Goal: Task Accomplishment & Management: Manage account settings

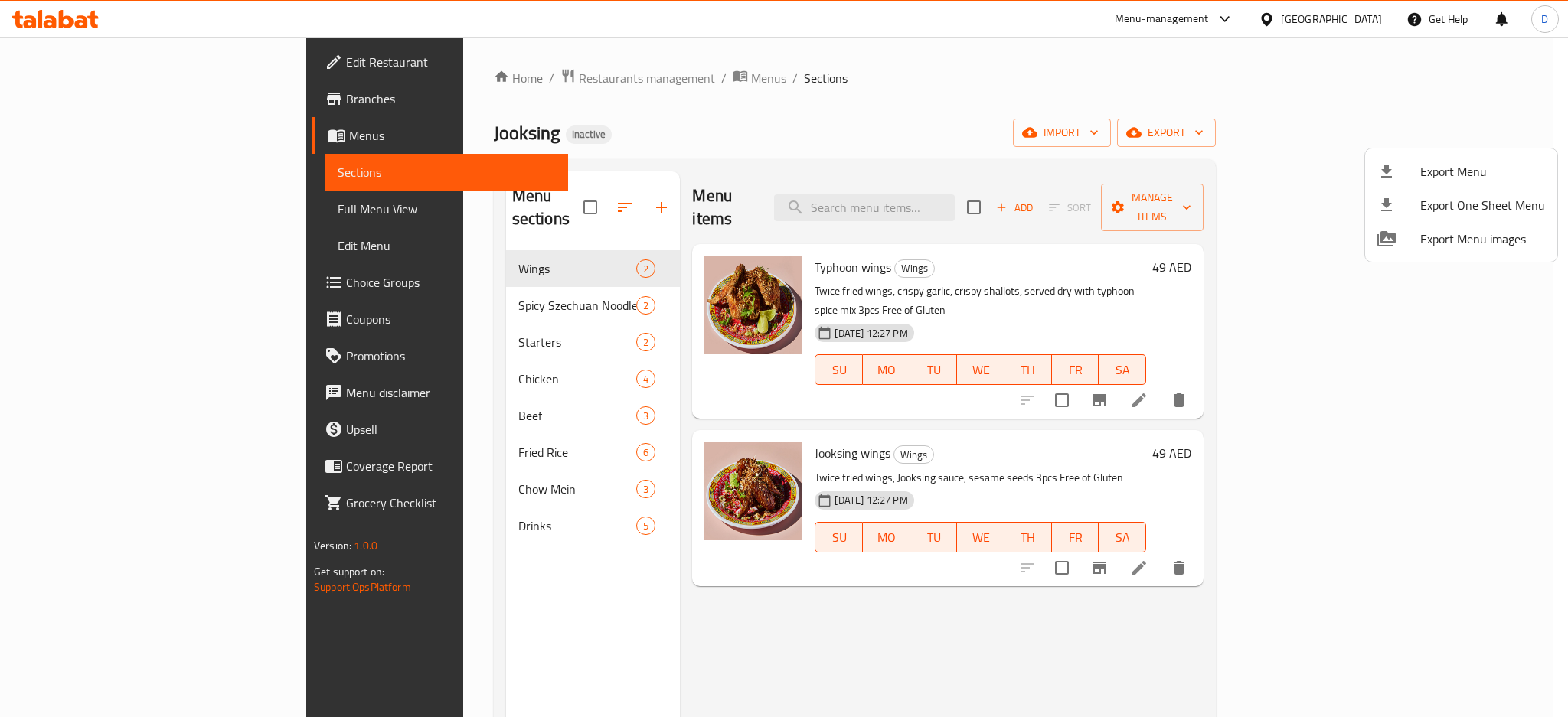
click at [114, 209] on div at bounding box center [784, 358] width 1568 height 717
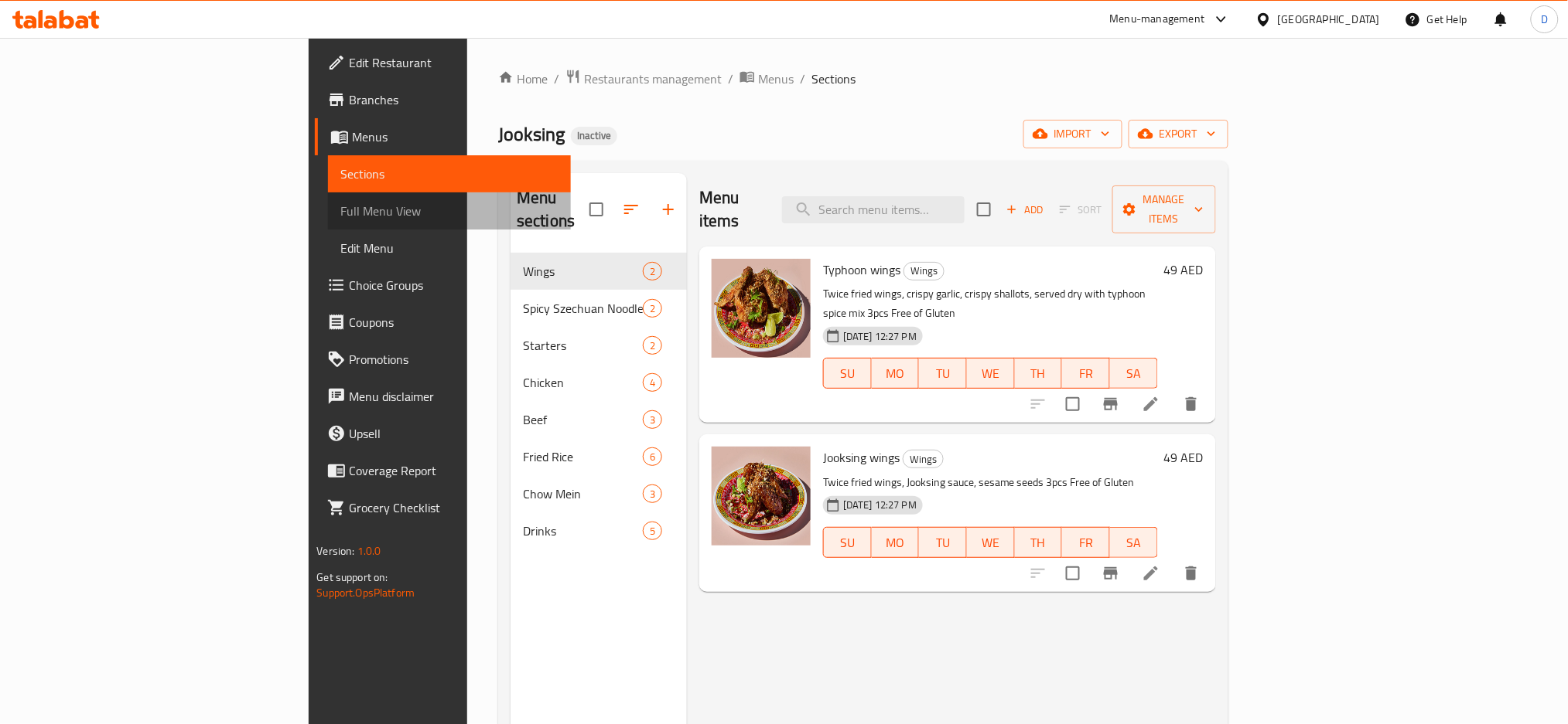
drag, startPoint x: 0, startPoint y: 0, endPoint x: 115, endPoint y: 211, distance: 240.3
click at [340, 211] on span "Full Menu View" at bounding box center [449, 211] width 218 height 18
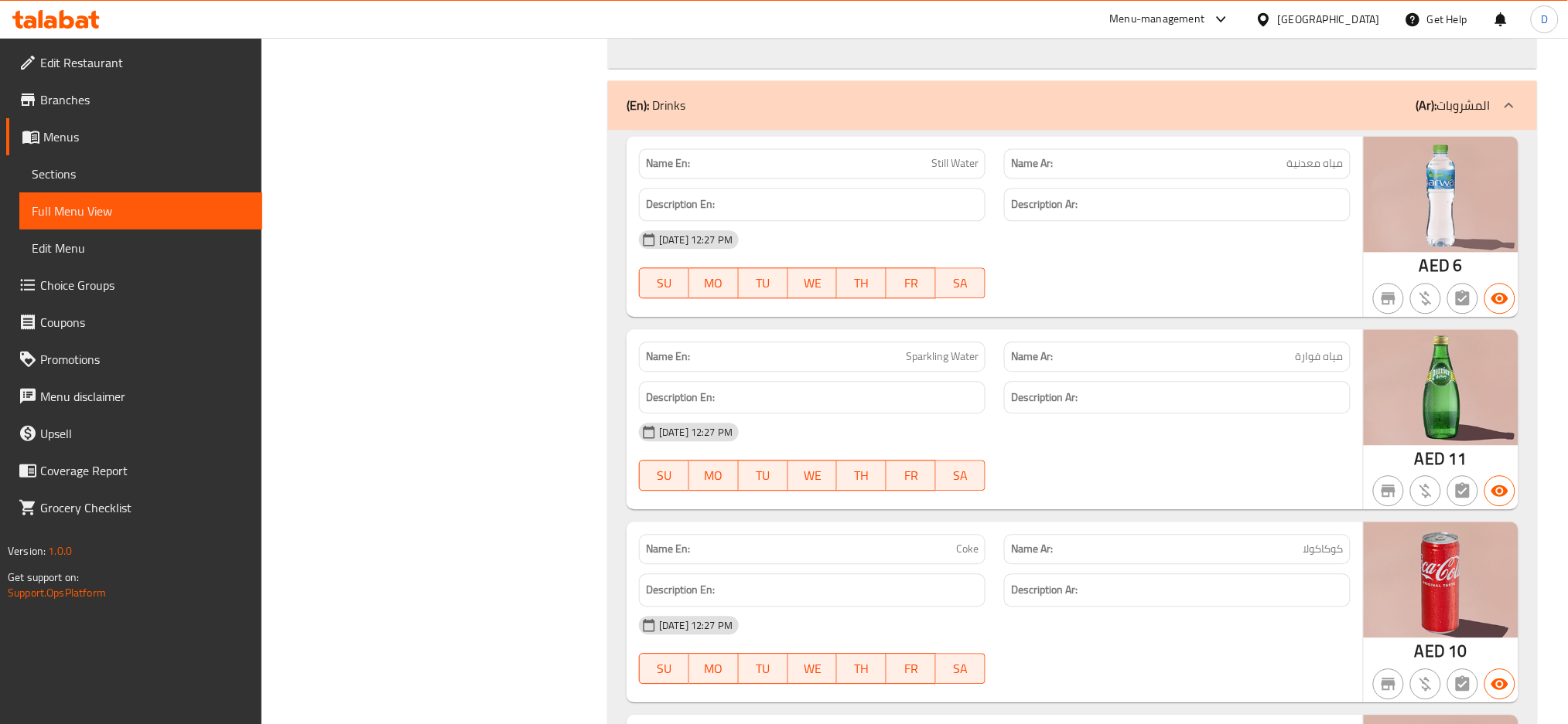
scroll to position [5863, 0]
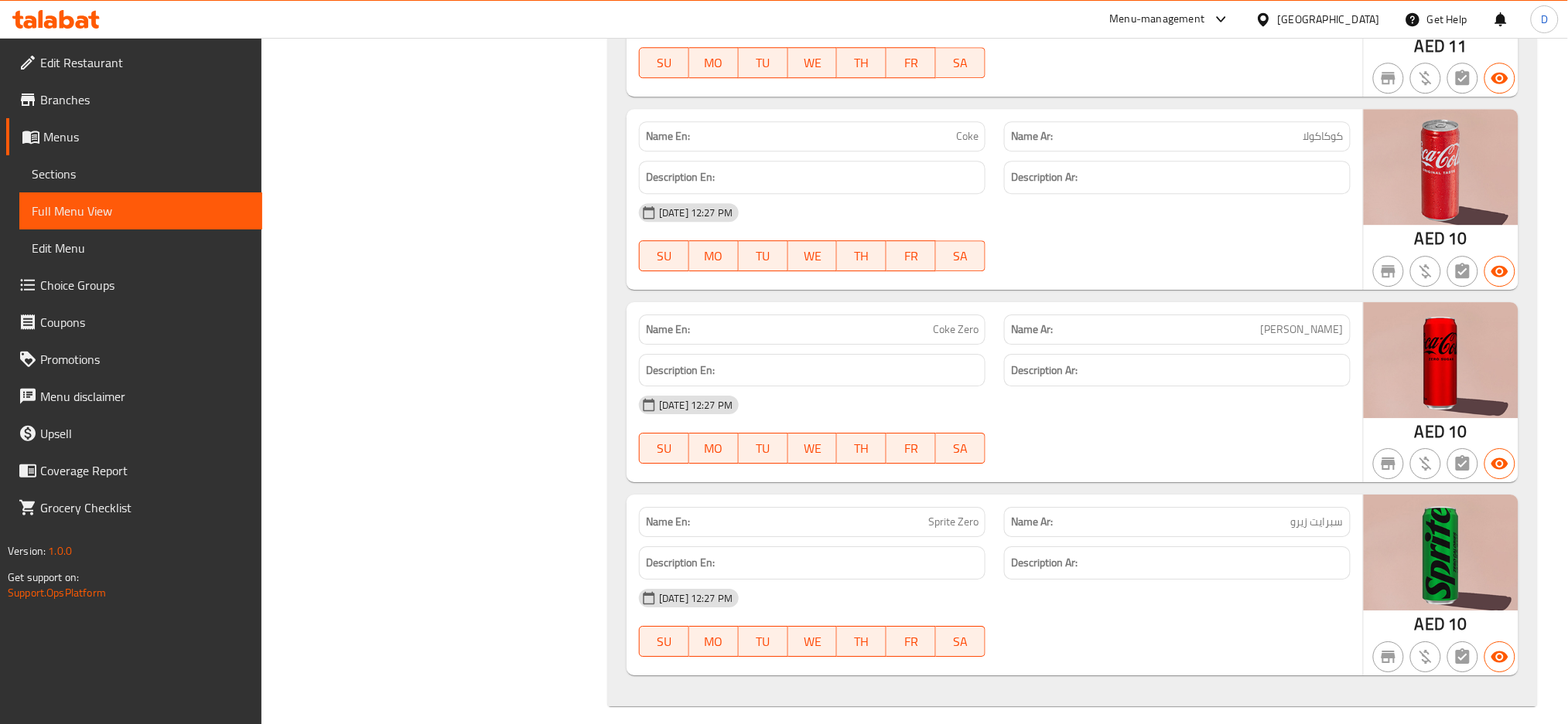
click at [1288, 19] on div "United Arab Emirates" at bounding box center [1329, 20] width 102 height 17
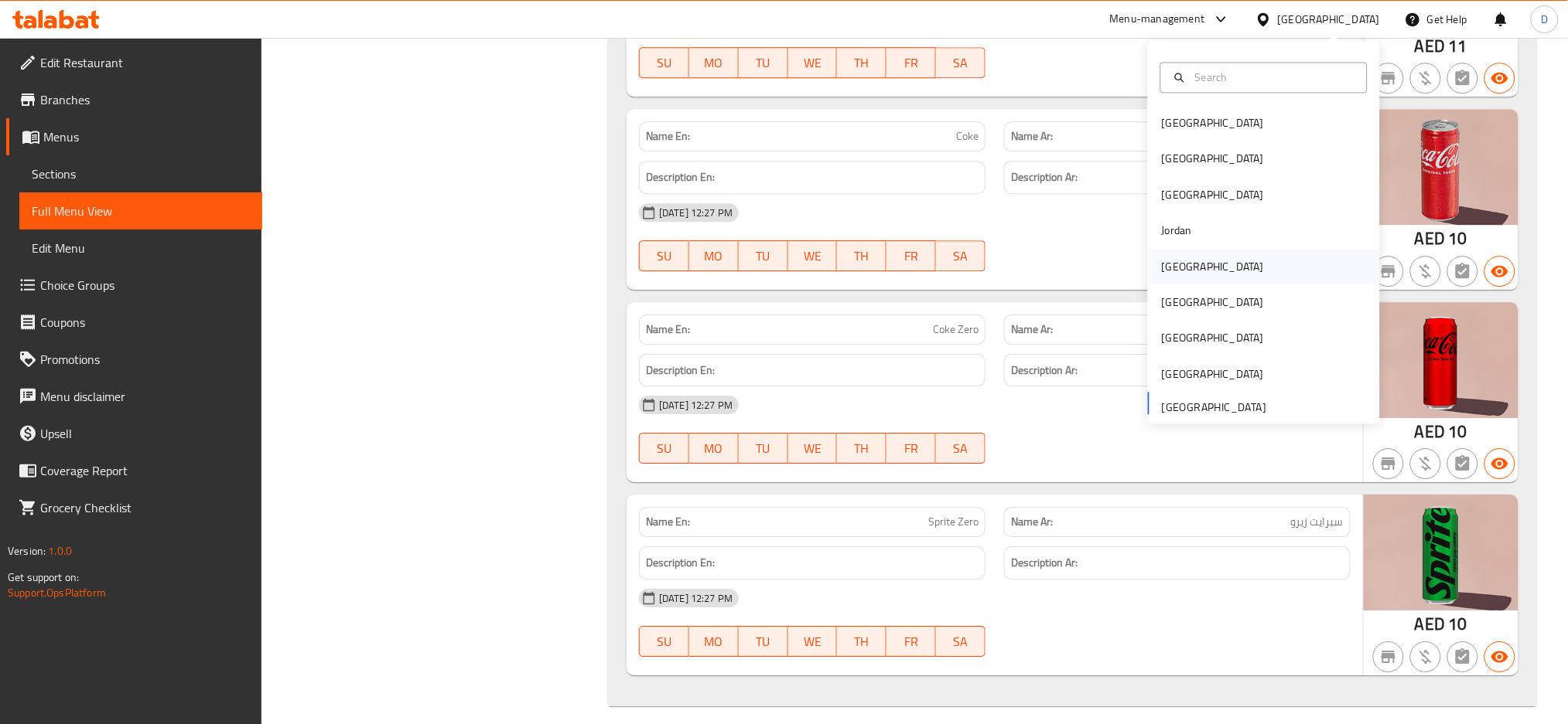
click at [1185, 263] on div "[GEOGRAPHIC_DATA]" at bounding box center [1212, 266] width 127 height 35
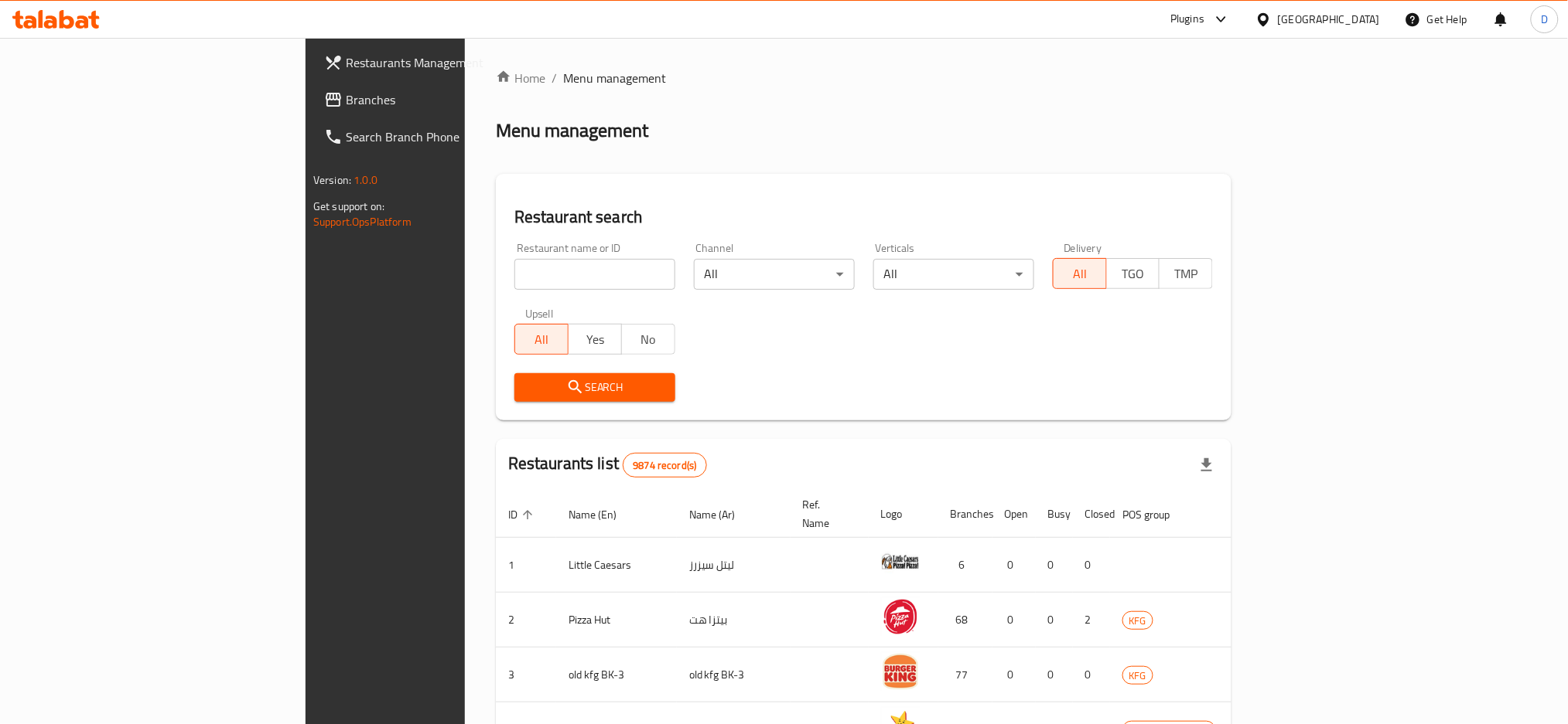
click at [1204, 20] on div "Plugins" at bounding box center [1186, 19] width 34 height 18
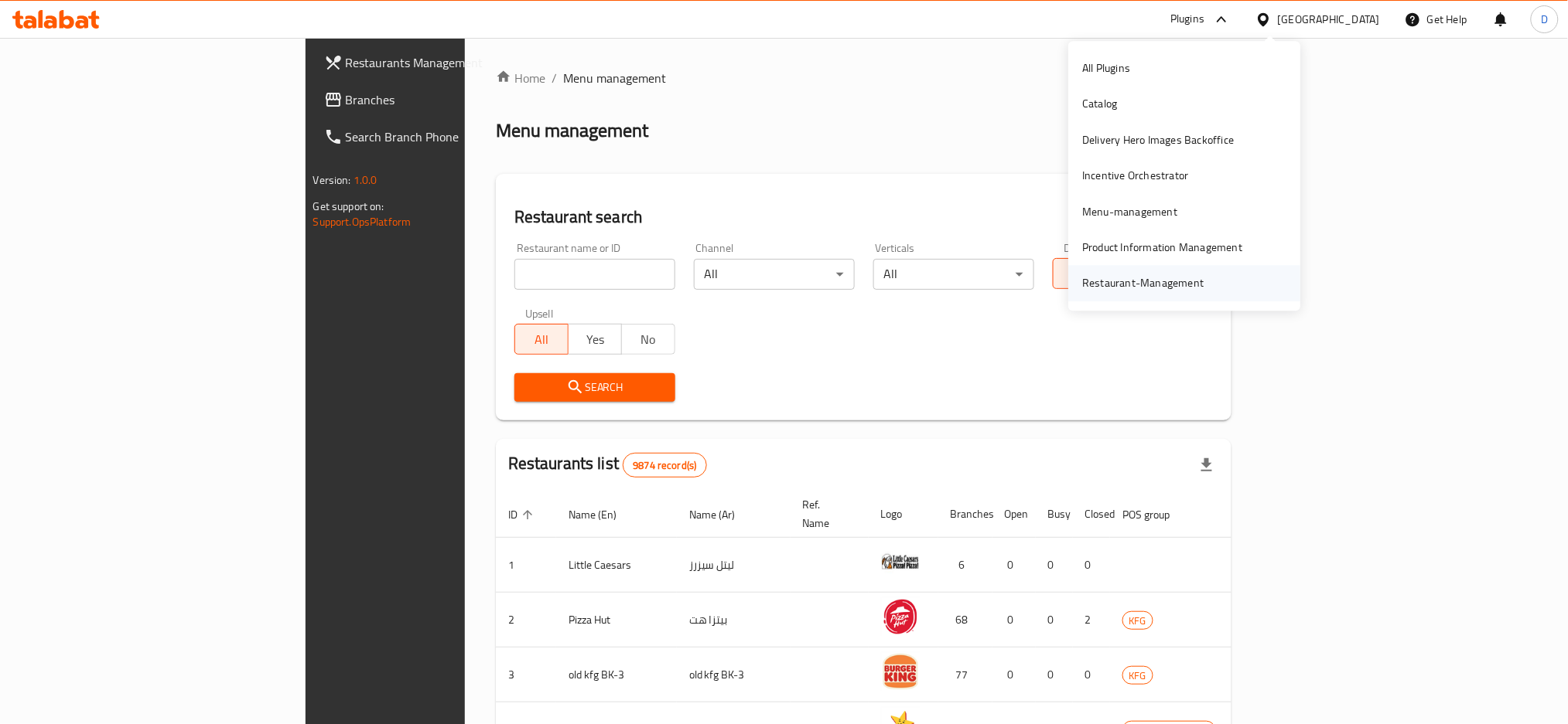
click at [1170, 289] on div "Restaurant-Management" at bounding box center [1142, 284] width 122 height 17
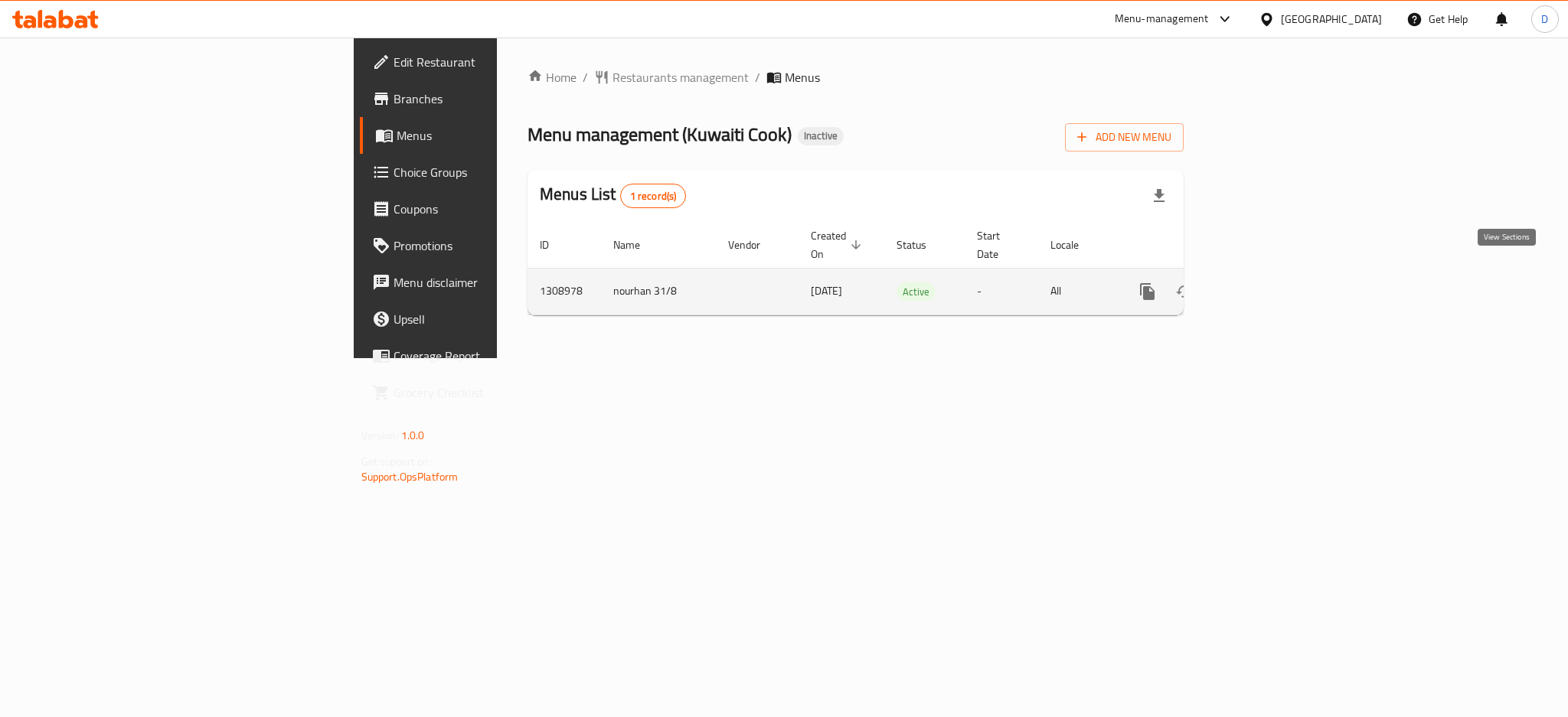
click at [1267, 283] on icon "enhanced table" at bounding box center [1257, 291] width 18 height 18
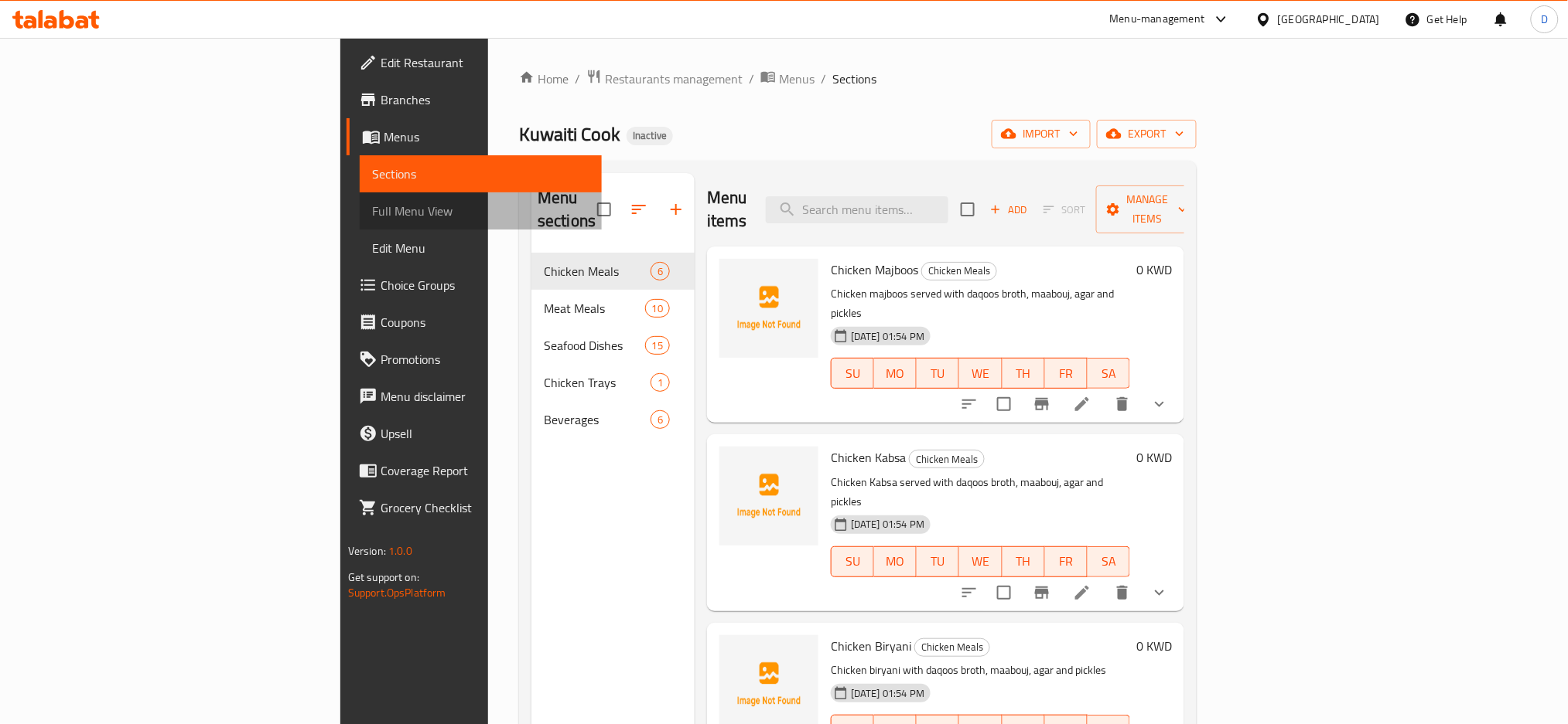
click at [372, 219] on span "Full Menu View" at bounding box center [481, 211] width 218 height 18
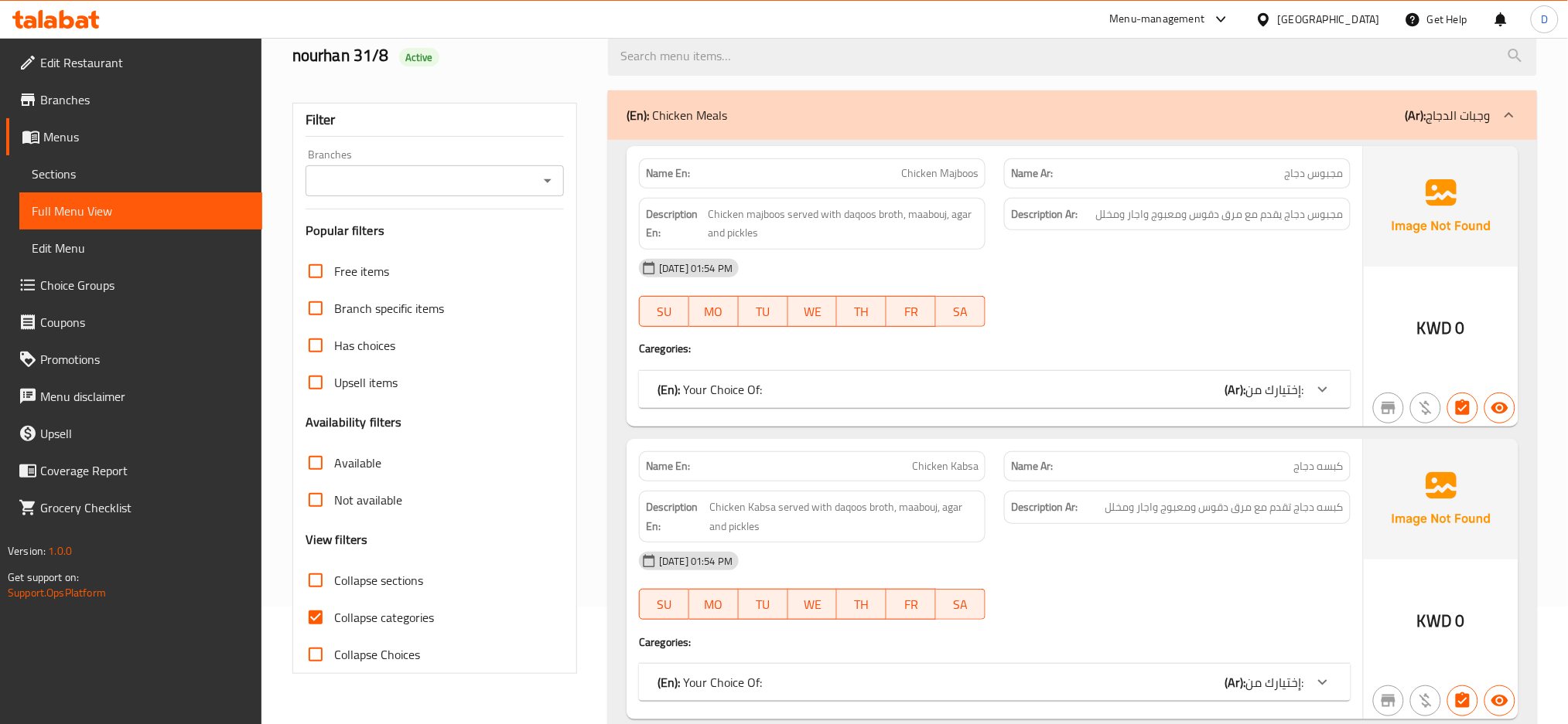
scroll to position [120, 0]
click at [406, 611] on span "Collapse categories" at bounding box center [384, 614] width 100 height 18
click at [334, 611] on input "Collapse categories" at bounding box center [315, 615] width 37 height 37
checkbox input "false"
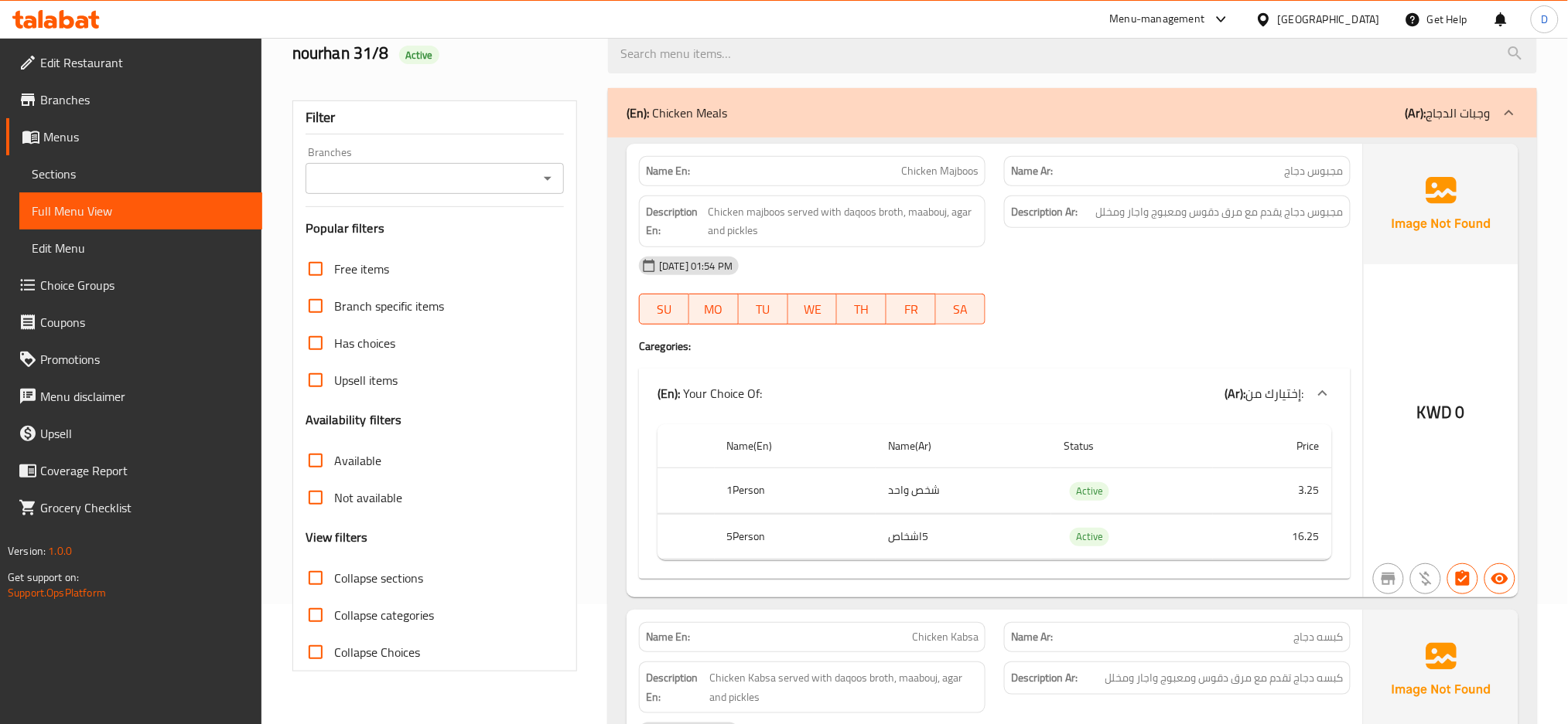
click at [984, 278] on div "[DATE] 01:54 PM" at bounding box center [995, 266] width 730 height 37
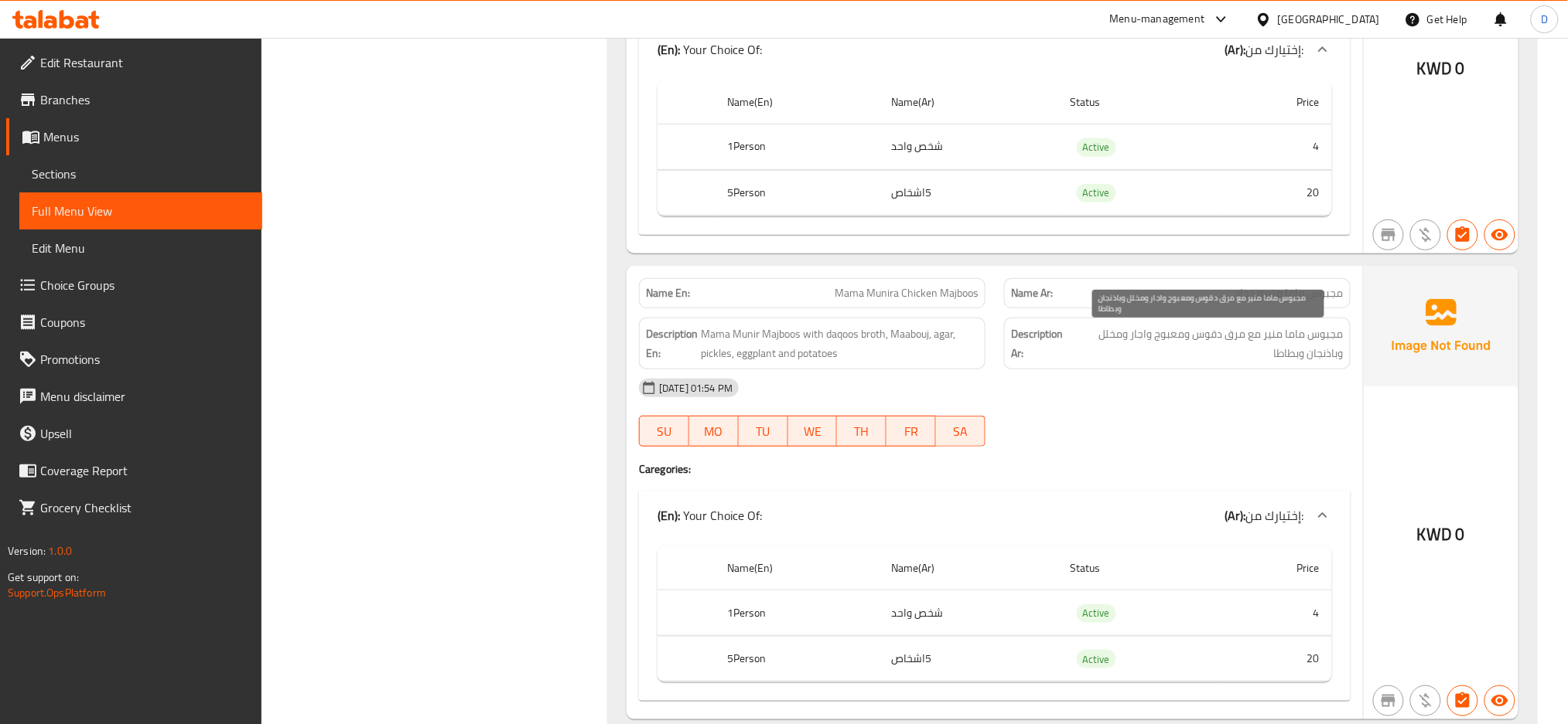
scroll to position [2641, 0]
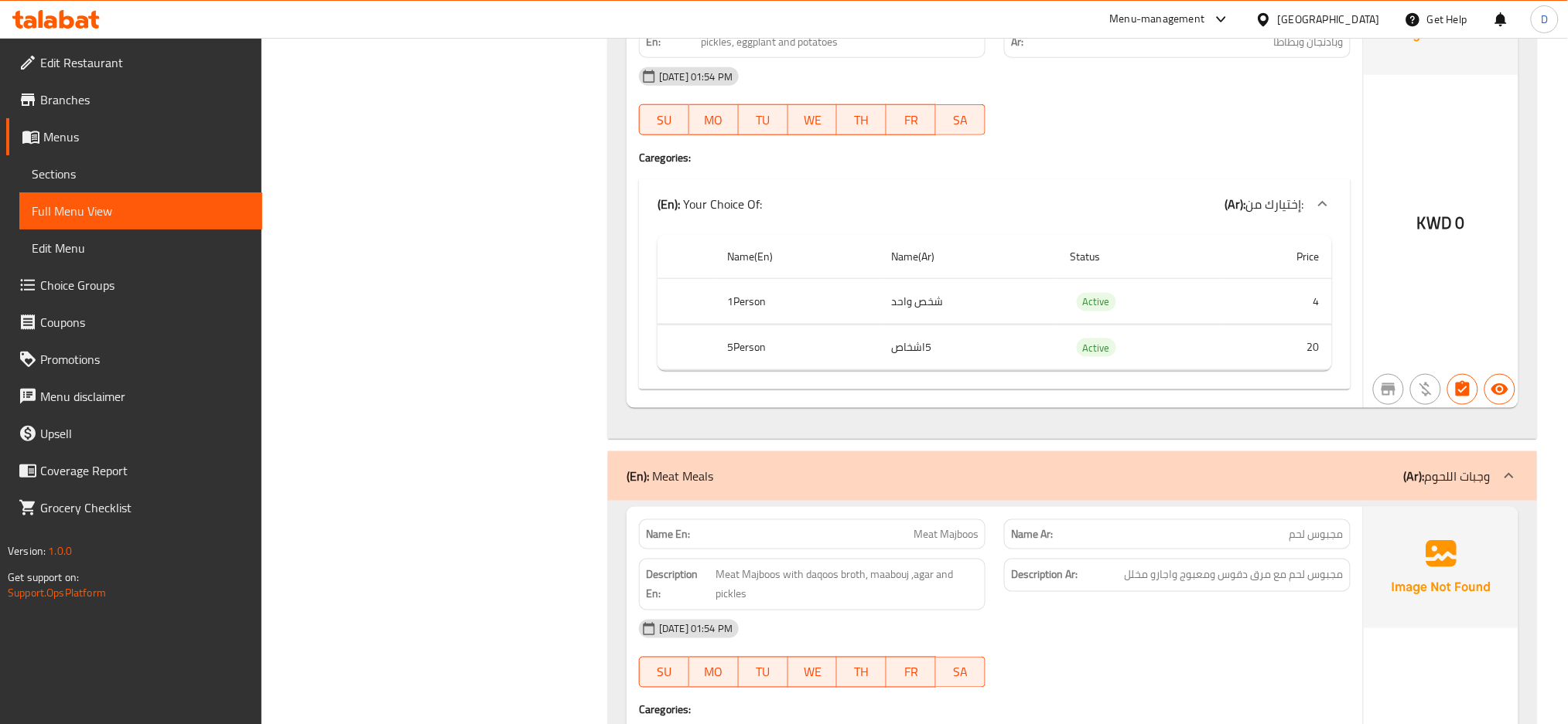
click at [1122, 351] on td "Active" at bounding box center [1140, 347] width 164 height 46
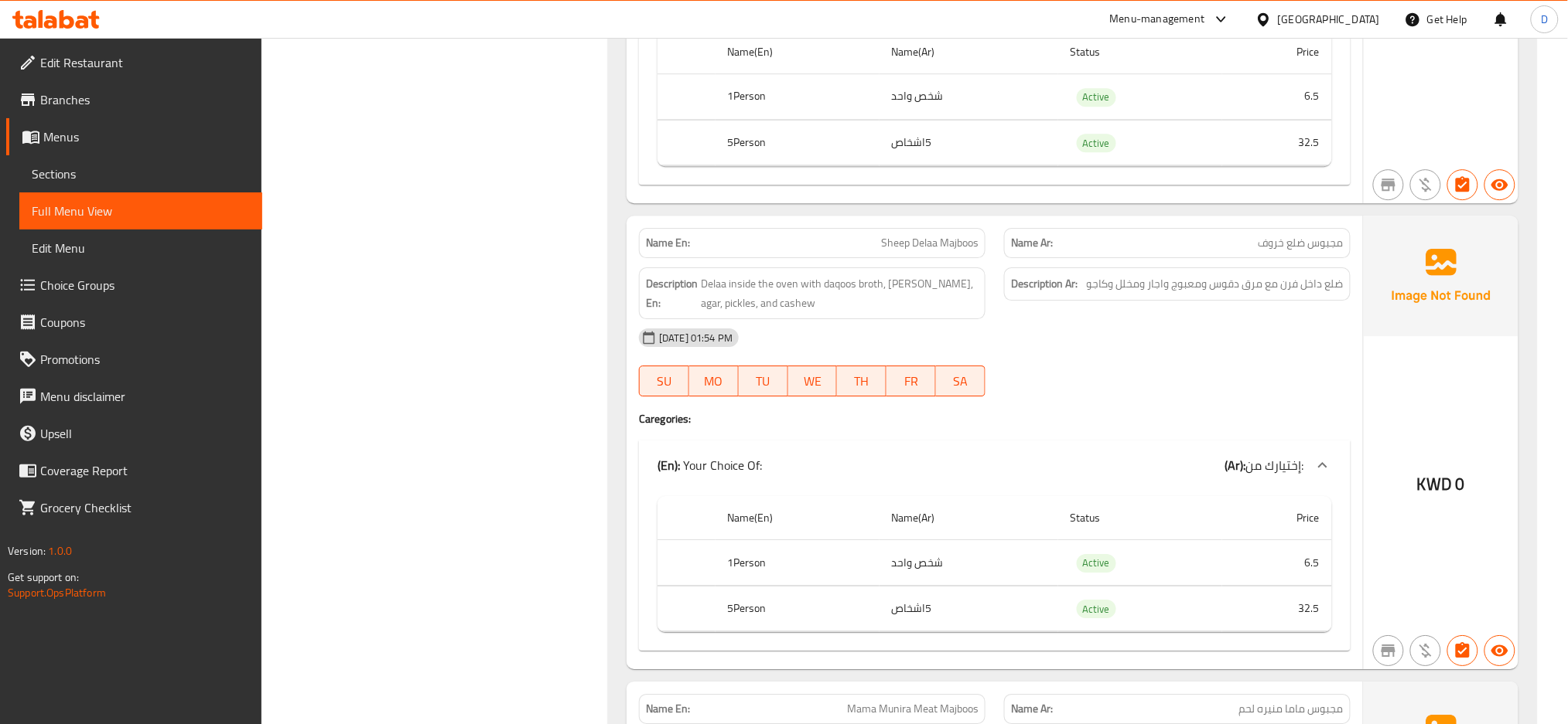
scroll to position [5925, 0]
drag, startPoint x: 1250, startPoint y: 242, endPoint x: 1306, endPoint y: 251, distance: 56.7
click at [1306, 249] on p "Name Ar: مجبوس ضلع خروف" at bounding box center [1177, 242] width 332 height 16
copy span "ضلع خروف"
click at [888, 249] on span "Sheep Delaa Majboos" at bounding box center [929, 242] width 98 height 16
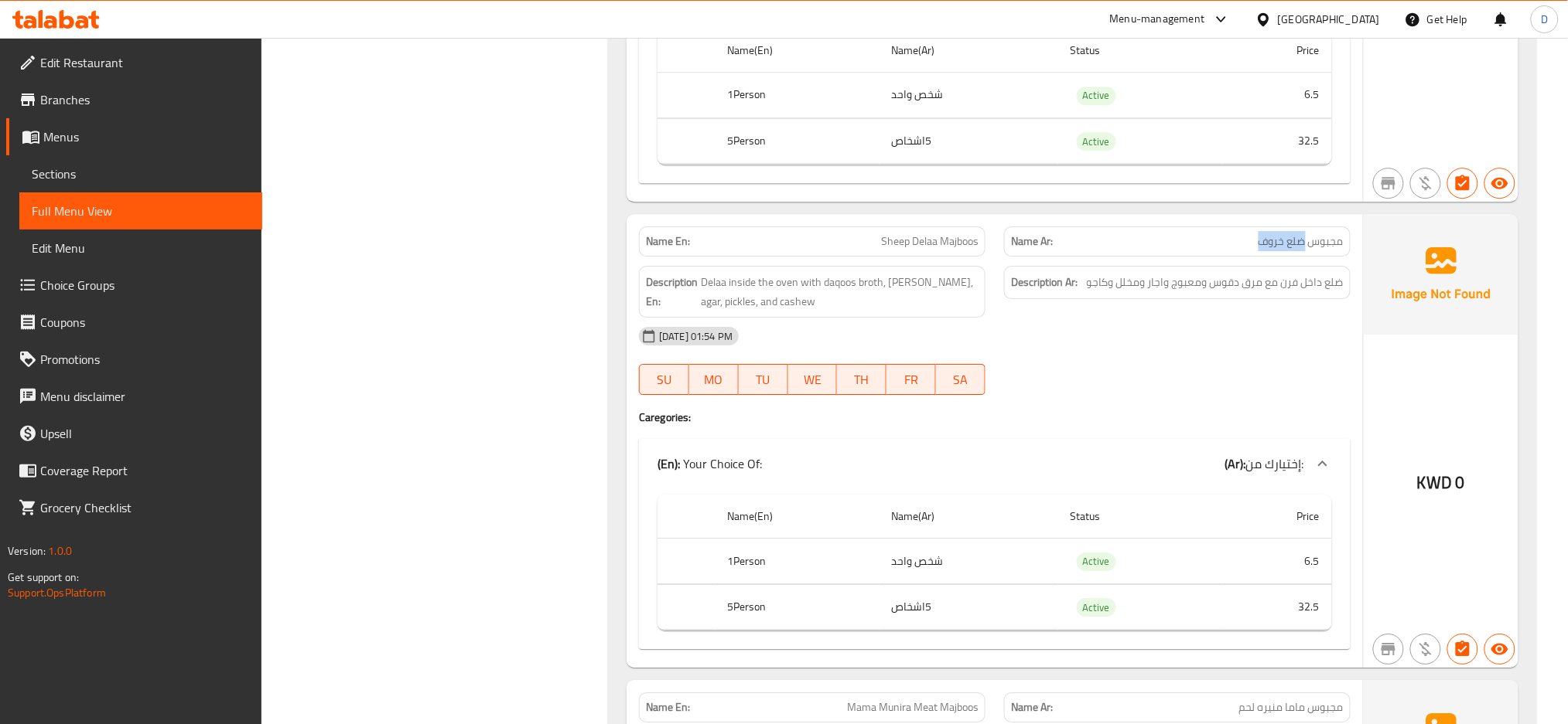
click at [888, 249] on span "Sheep Delaa Majboos" at bounding box center [929, 242] width 98 height 16
copy span "ضلع خروف"
click at [888, 249] on span "Sheep Delaa Majboos" at bounding box center [929, 242] width 98 height 16
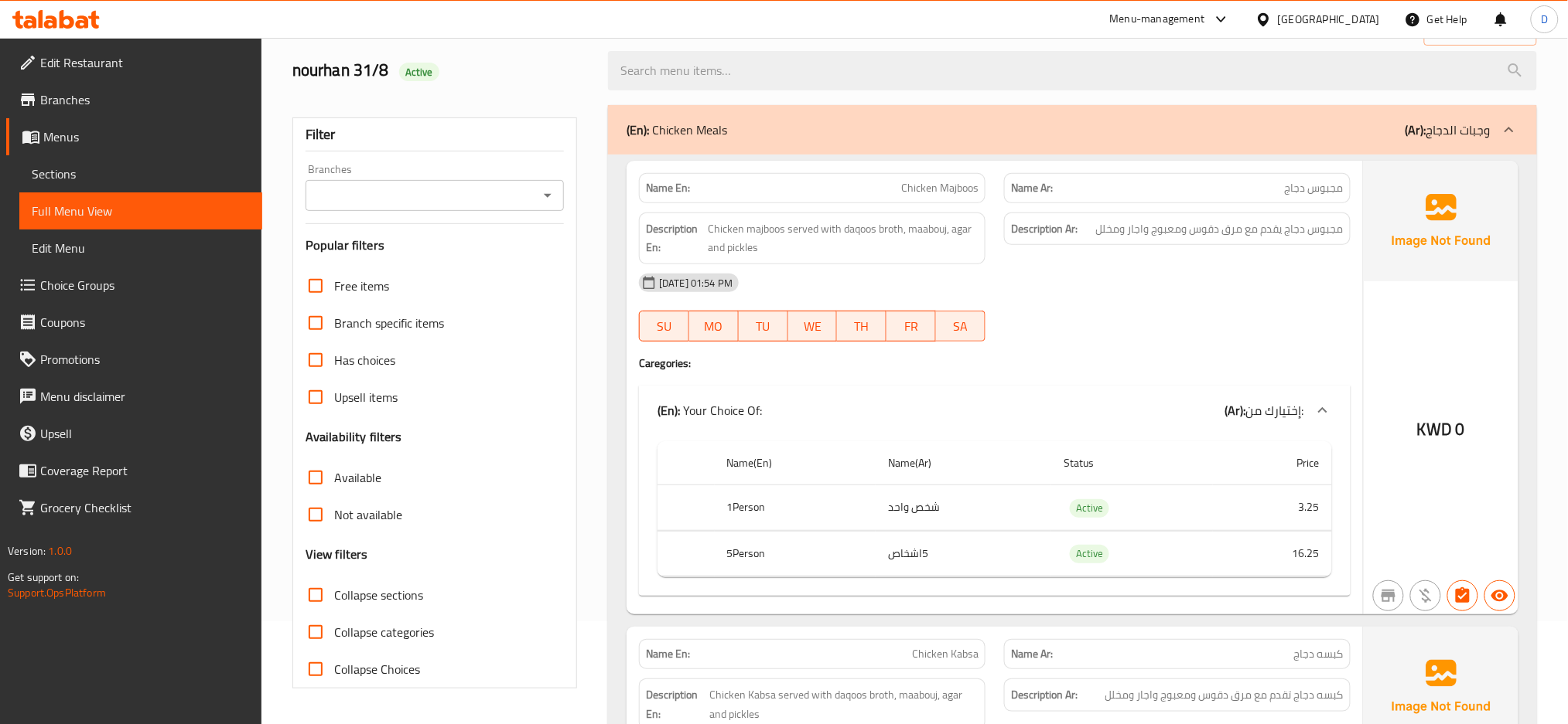
scroll to position [0, 0]
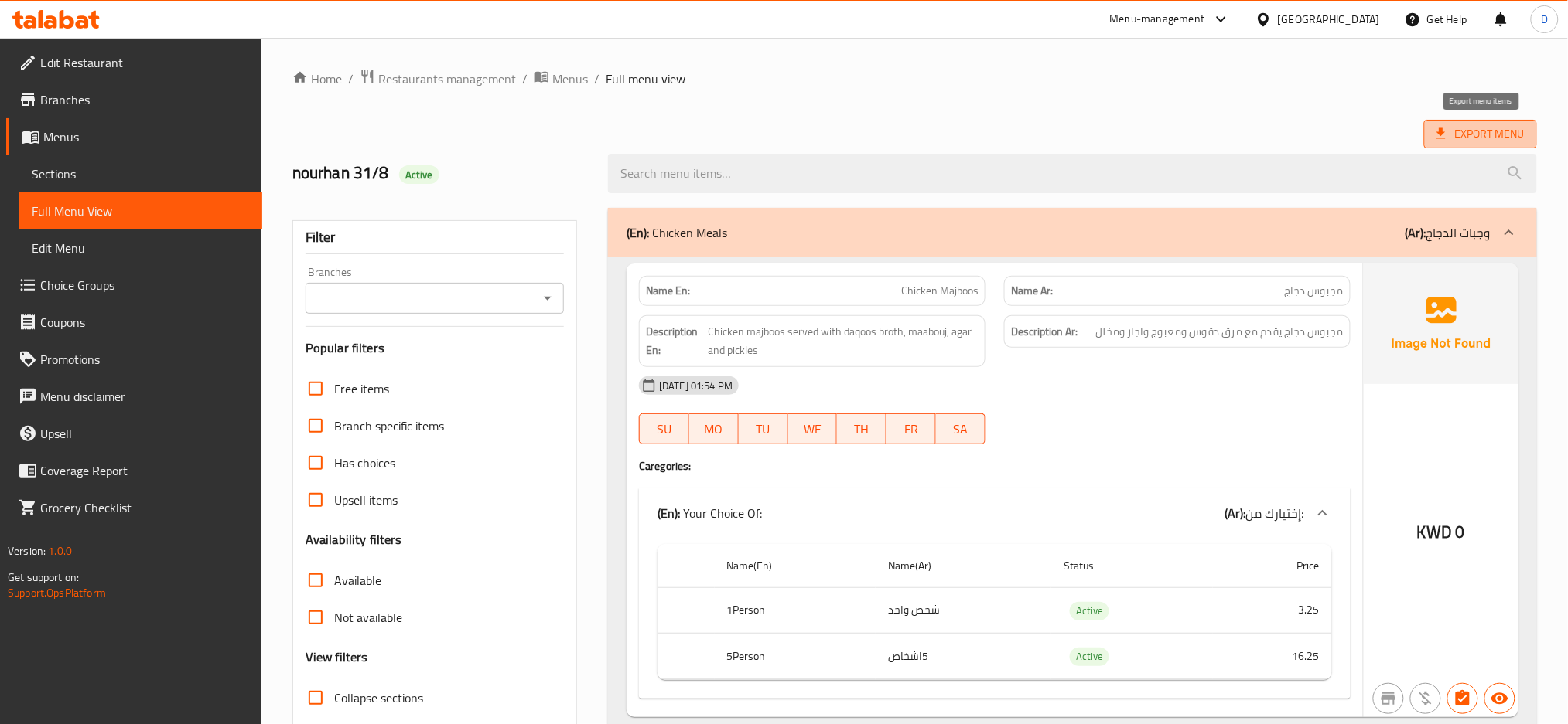
click at [1459, 137] on span "Export Menu" at bounding box center [1481, 134] width 88 height 19
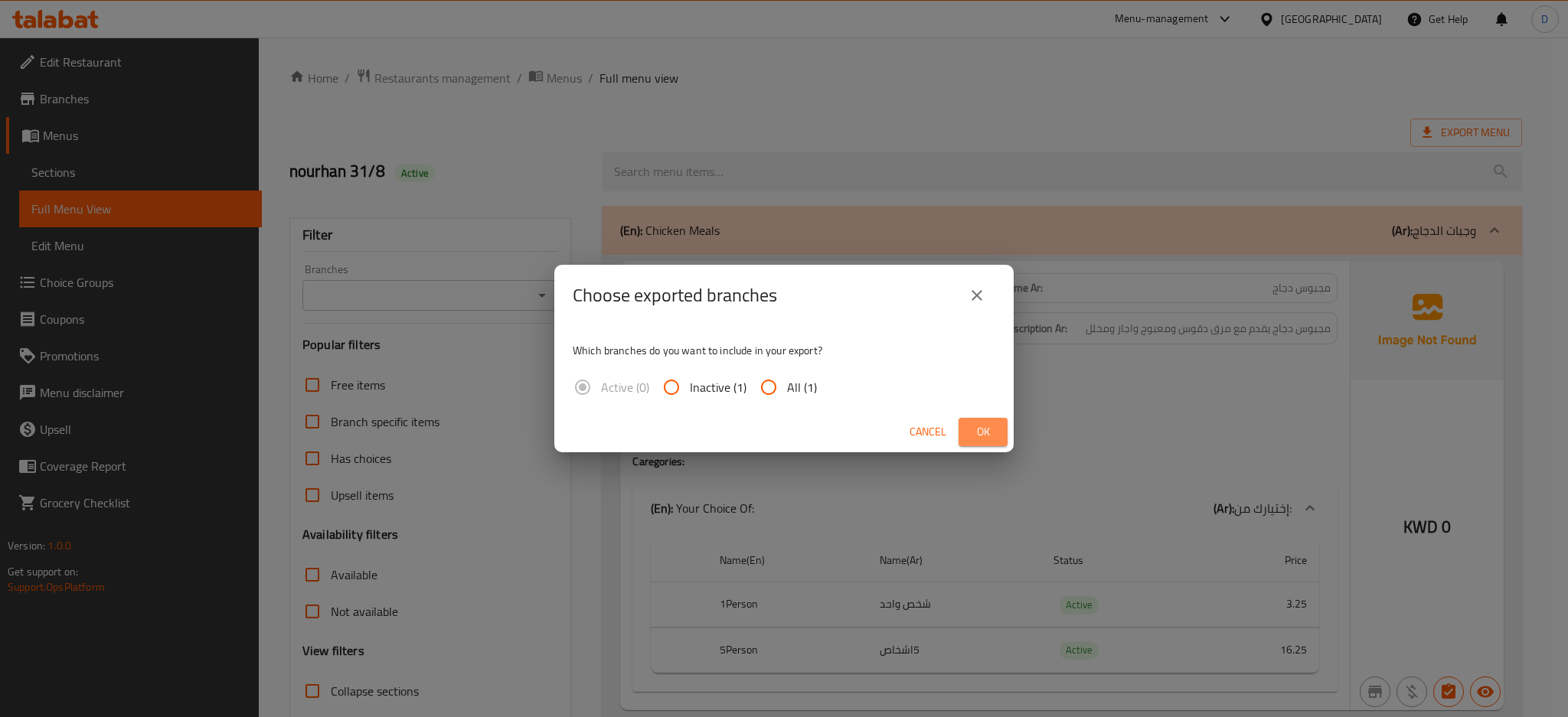
click at [976, 433] on span "Ok" at bounding box center [983, 432] width 25 height 19
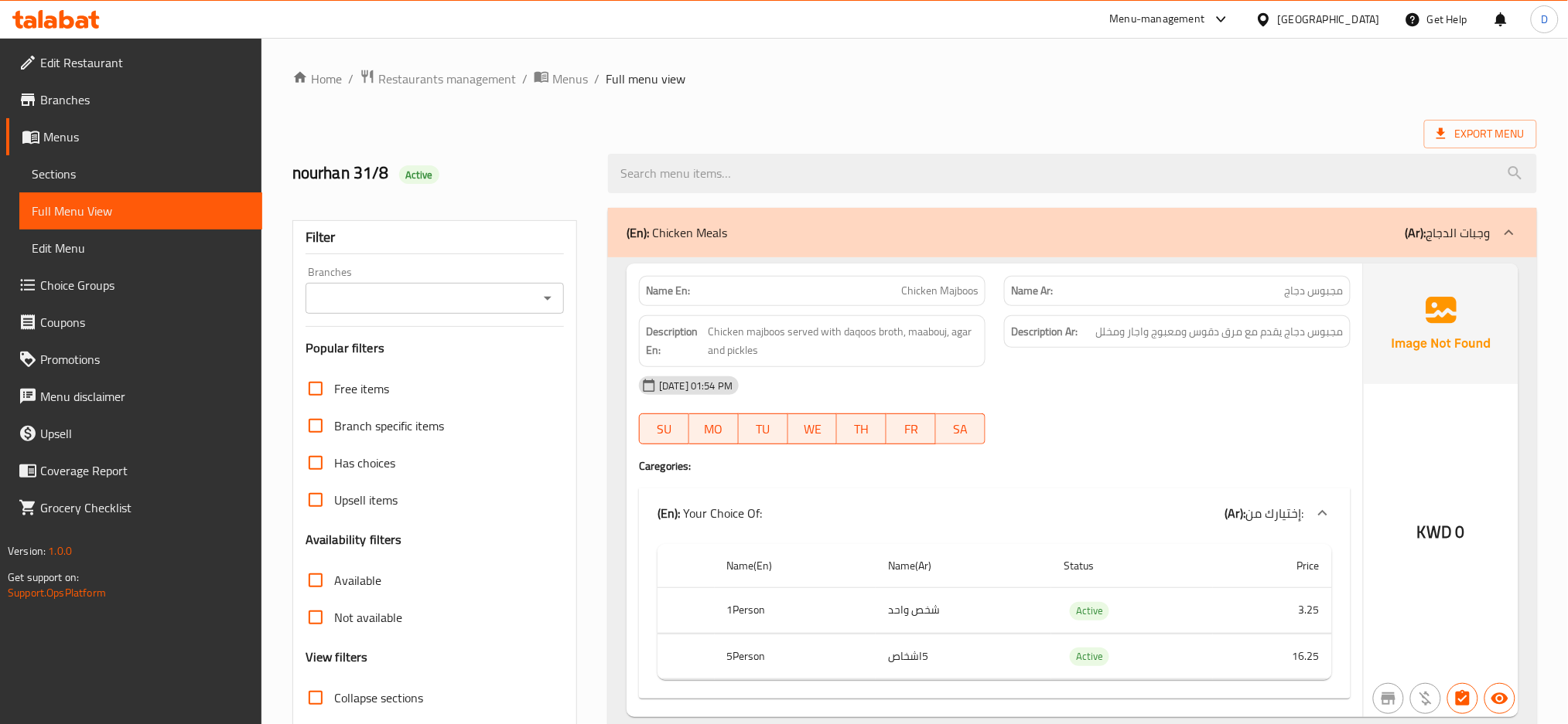
click at [967, 241] on div "(En): Chicken Meals (Ar): وجبات الدجاج" at bounding box center [1059, 232] width 864 height 18
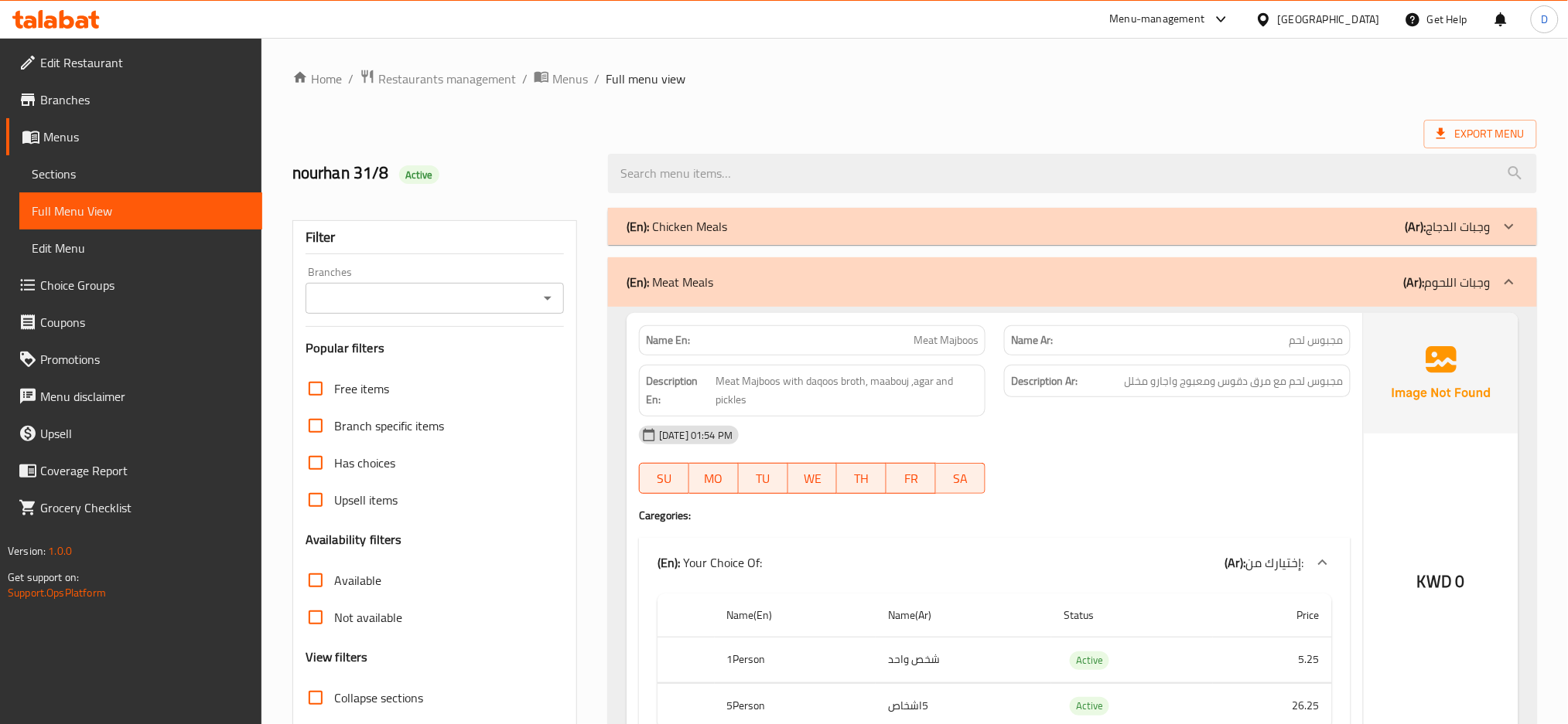
click at [859, 276] on div "(En): Meat Meals (Ar): وجبات اللحوم" at bounding box center [1059, 281] width 864 height 18
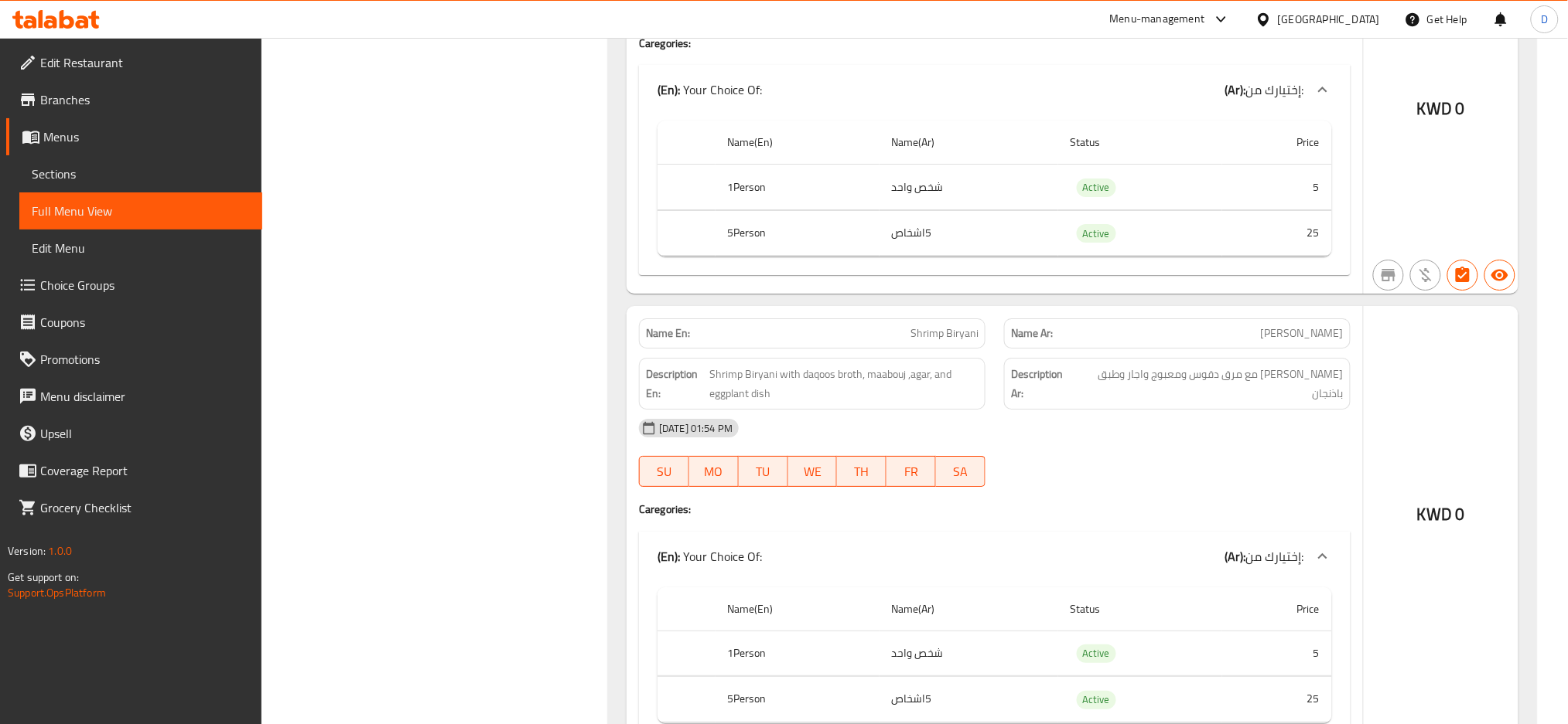
scroll to position [1703, 0]
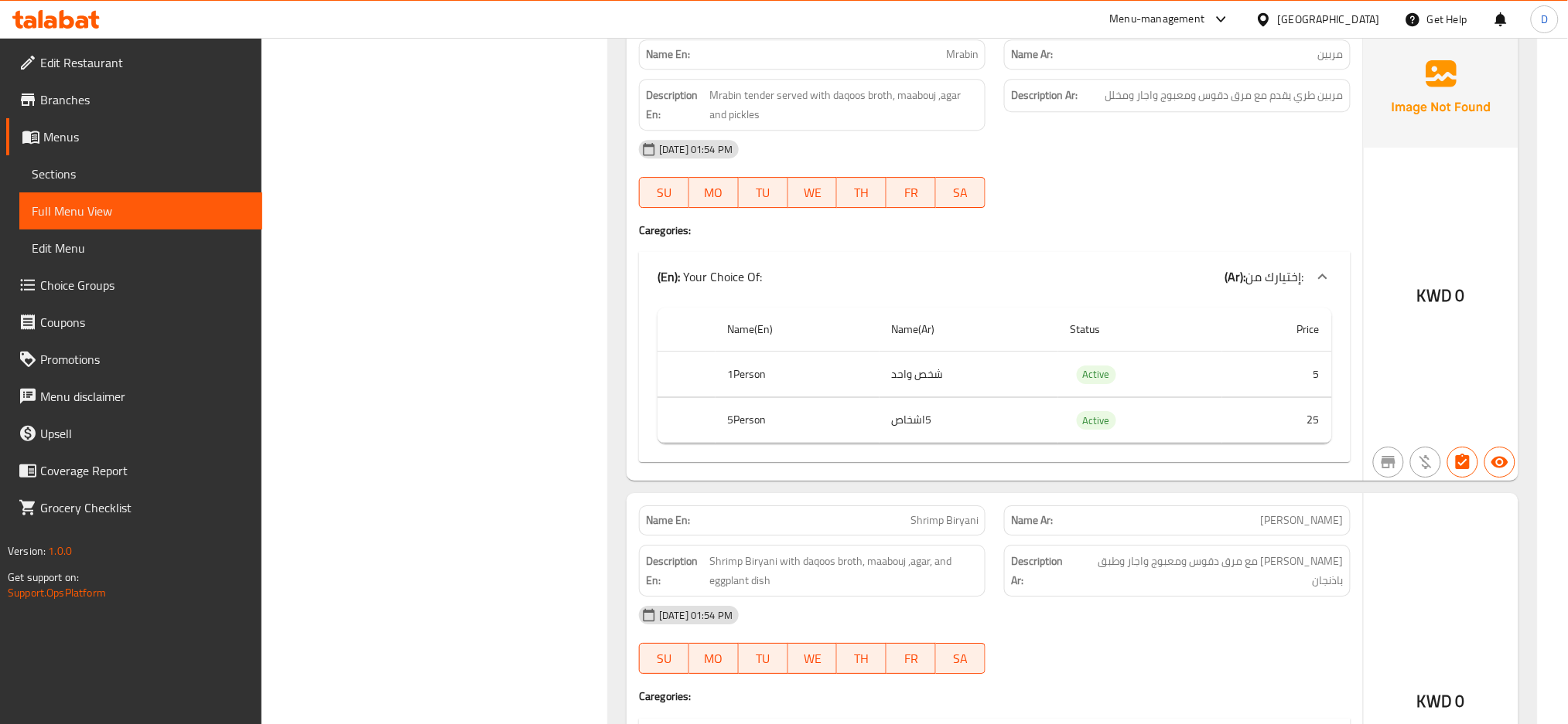
click at [1140, 193] on div "[DATE] 01:54 PM SU MO TU WE TH FR SA" at bounding box center [995, 173] width 730 height 86
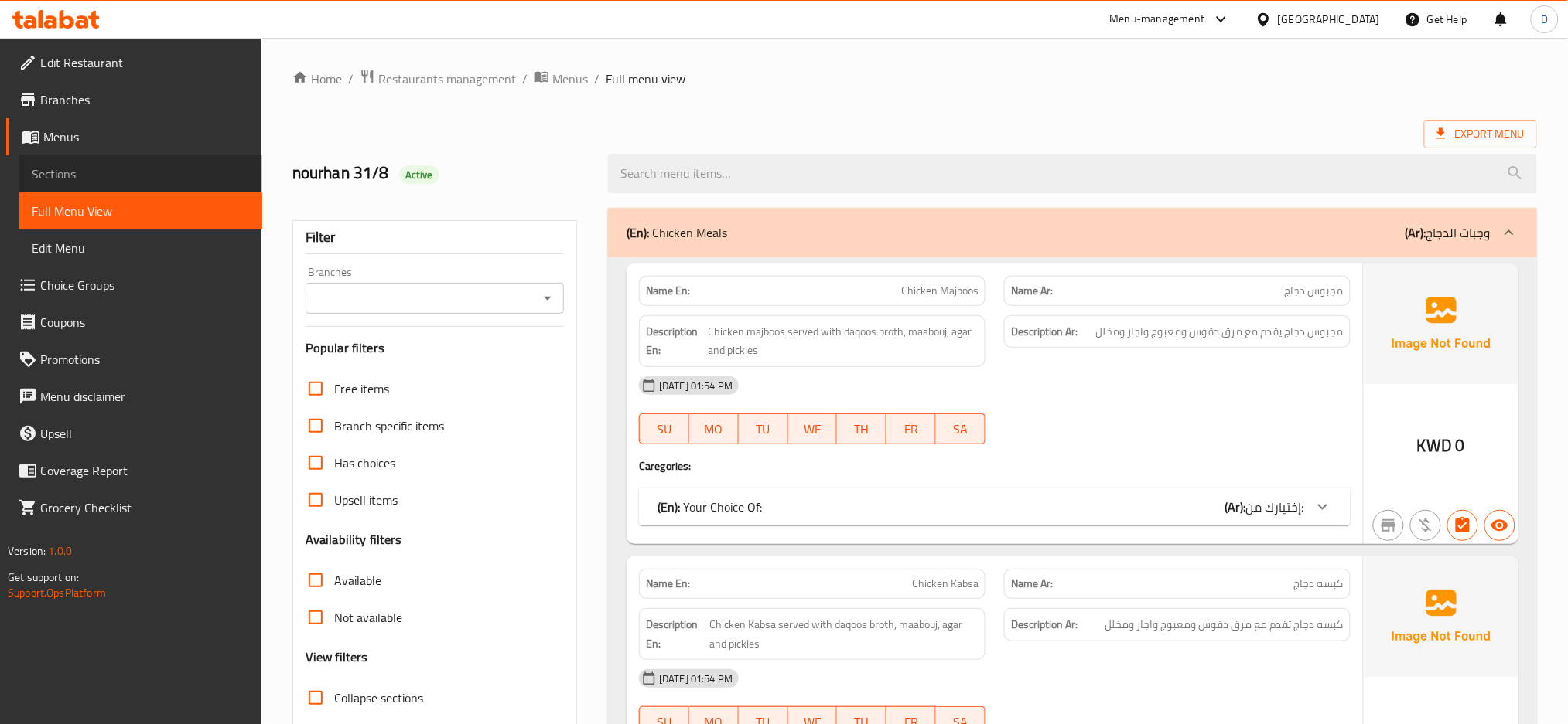
click at [187, 179] on span "Sections" at bounding box center [141, 173] width 218 height 18
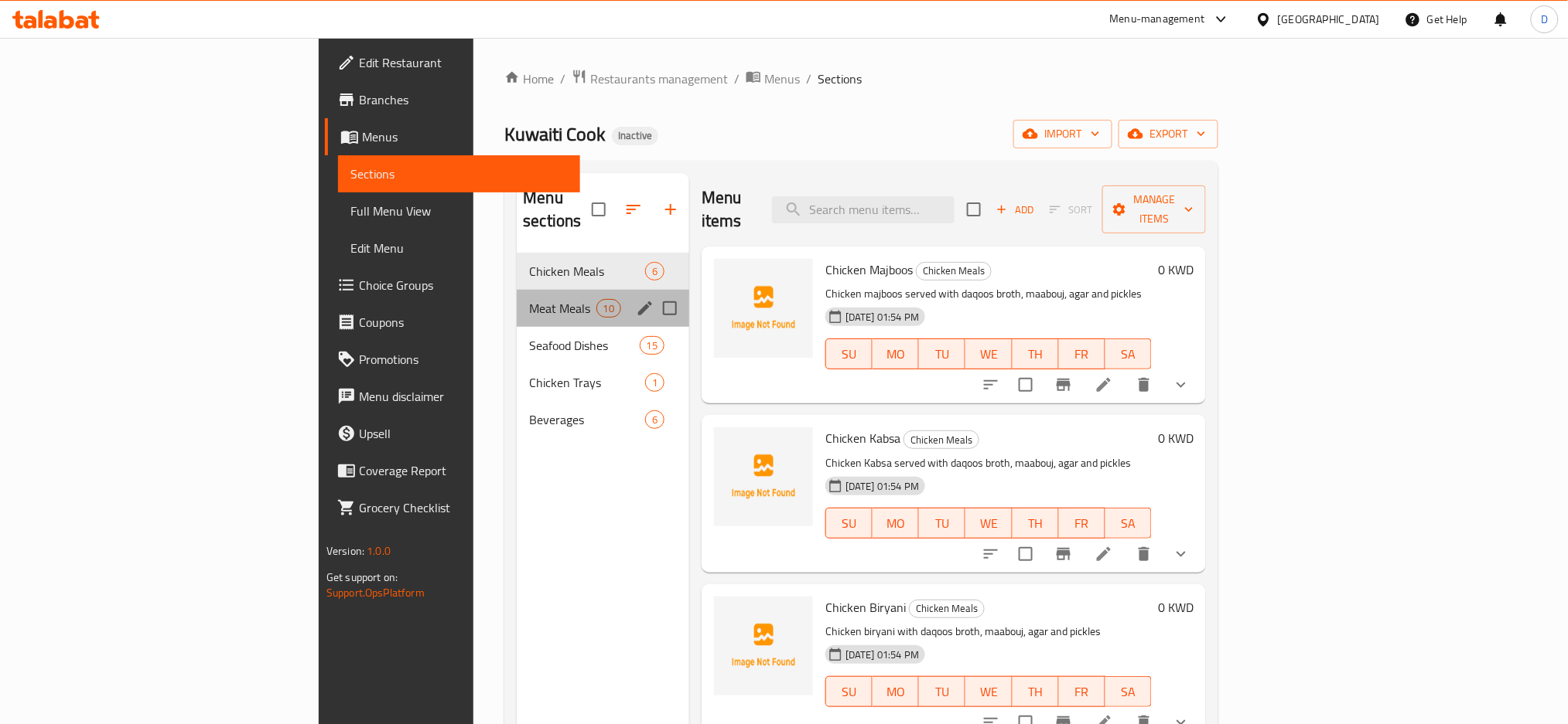
click at [516, 295] on div "Meat Meals 10" at bounding box center [603, 308] width 173 height 37
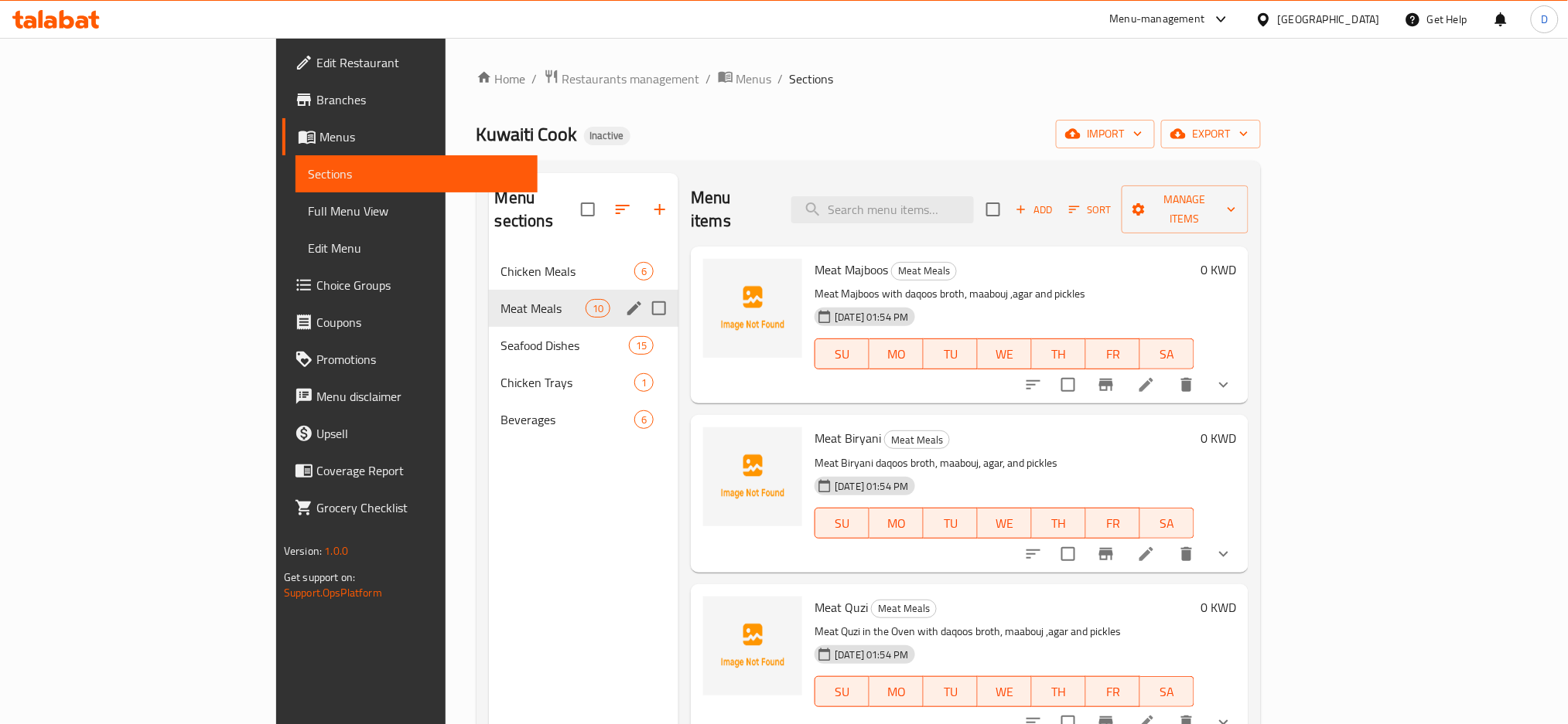
scroll to position [893, 0]
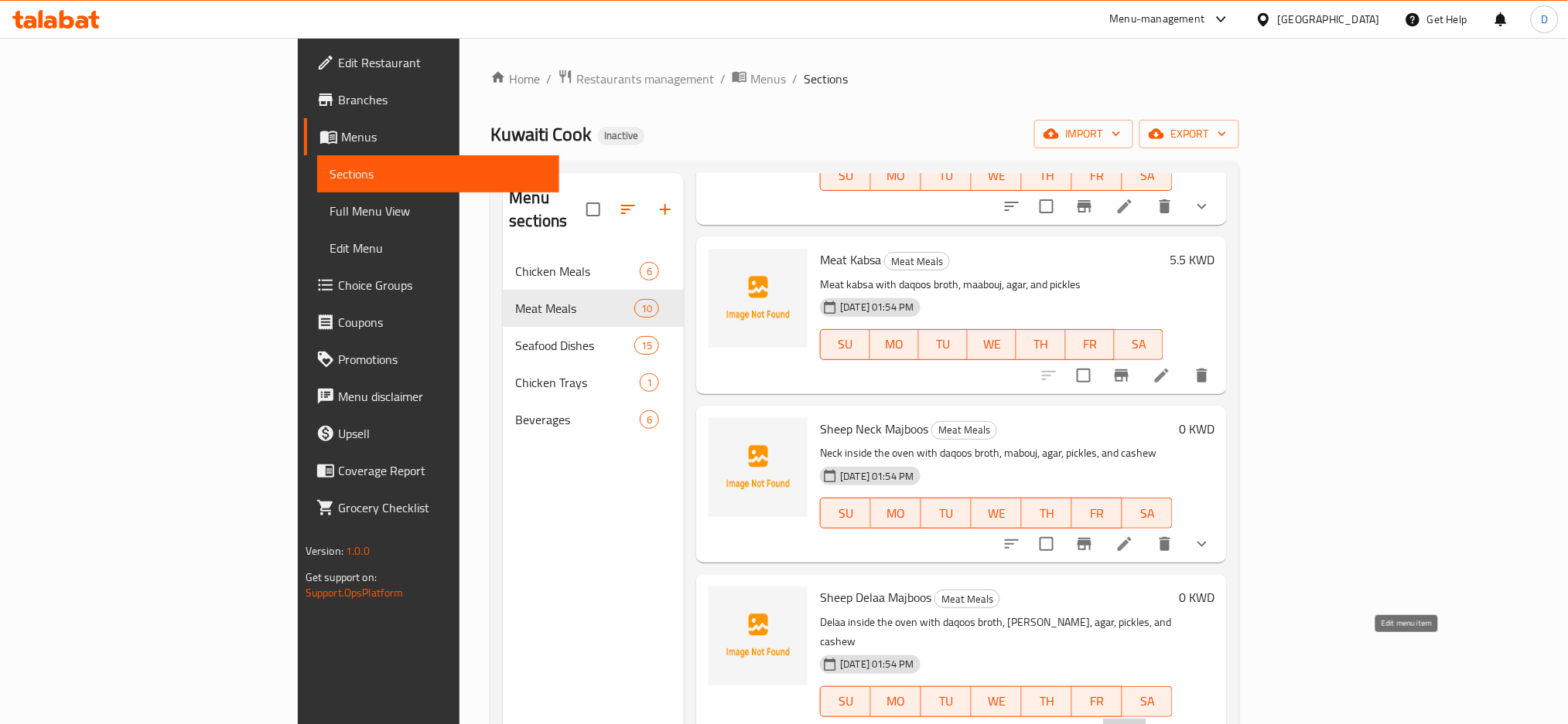
click at [1132, 723] on icon at bounding box center [1124, 733] width 14 height 14
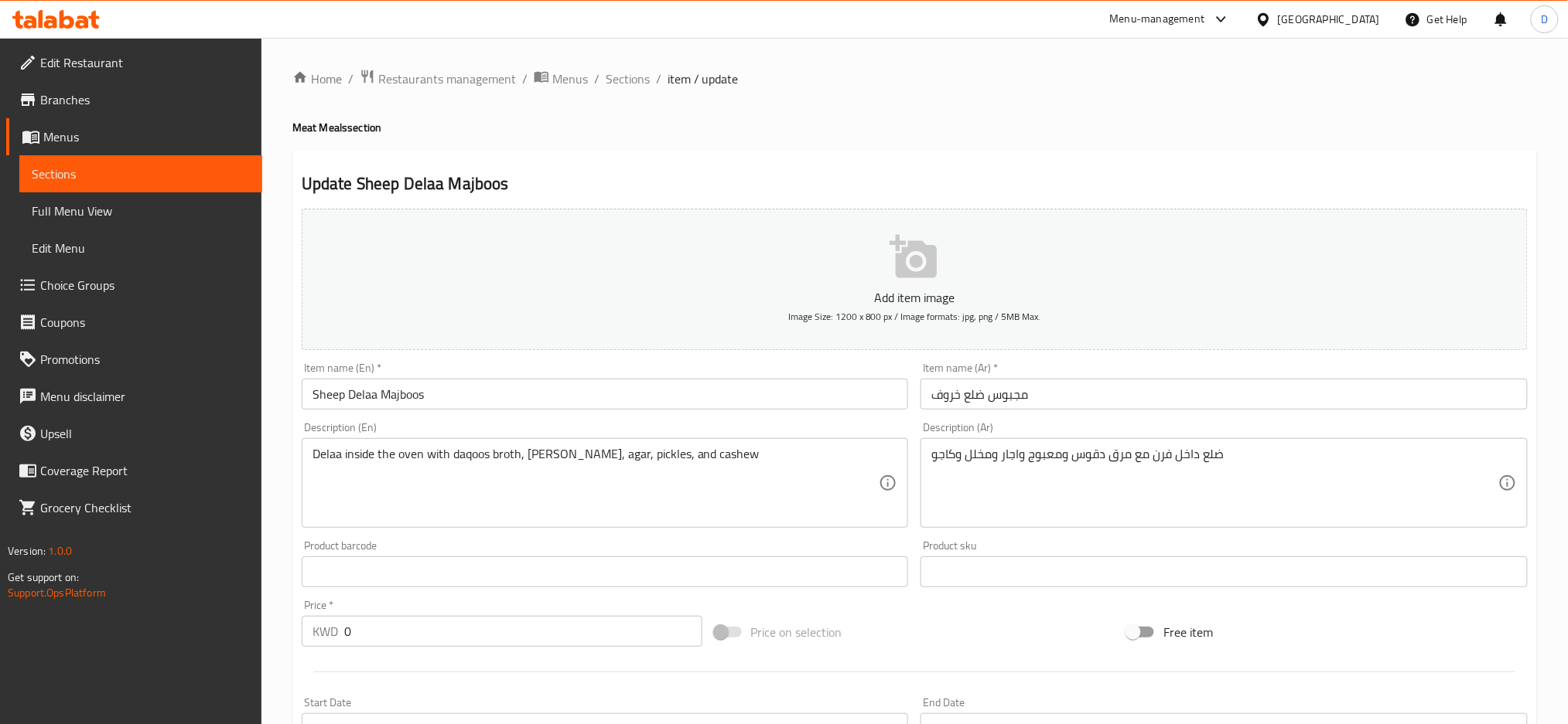
click at [363, 393] on input "Sheep Delaa Majboos" at bounding box center [604, 394] width 607 height 31
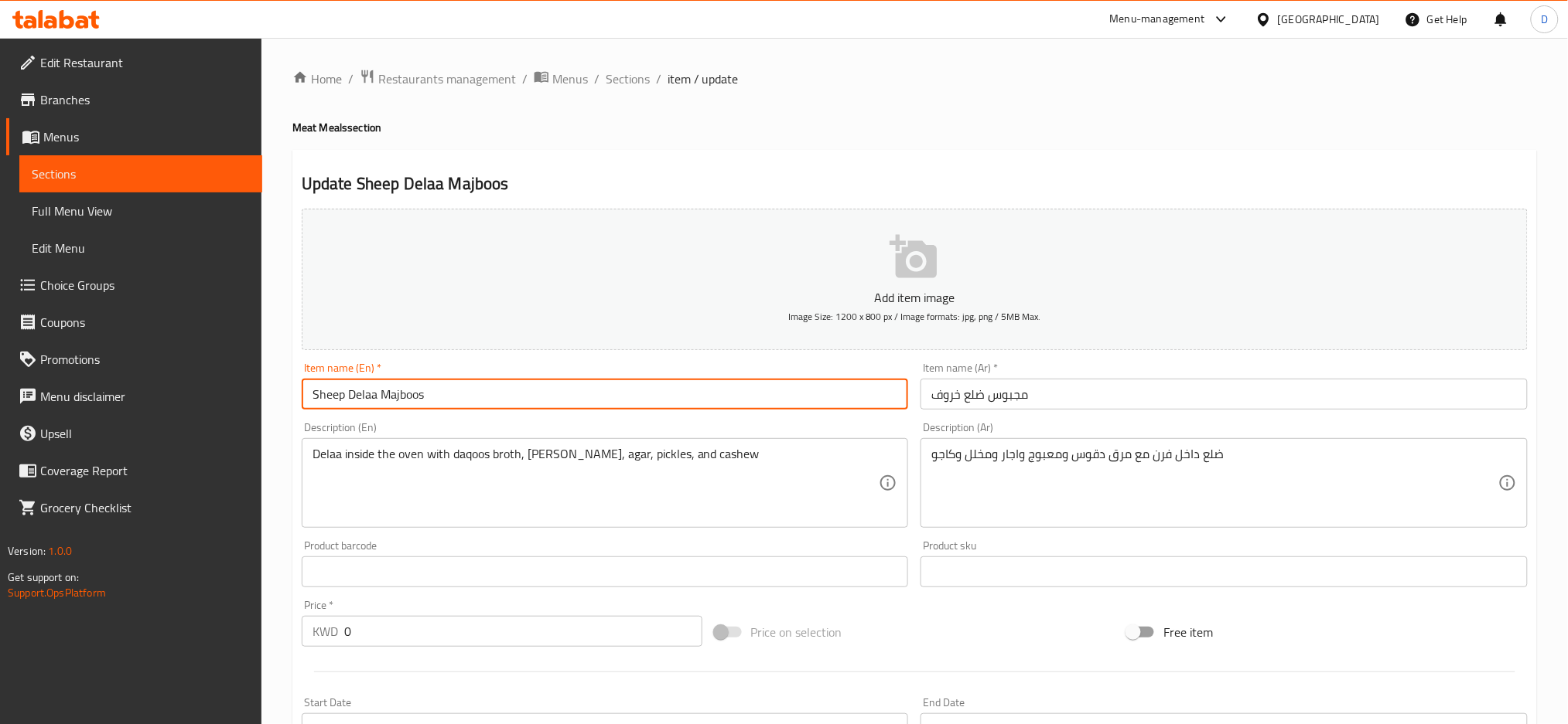
click at [363, 393] on input "Sheep Delaa Majboos" at bounding box center [604, 394] width 607 height 31
type input "Sheep rib Majboos"
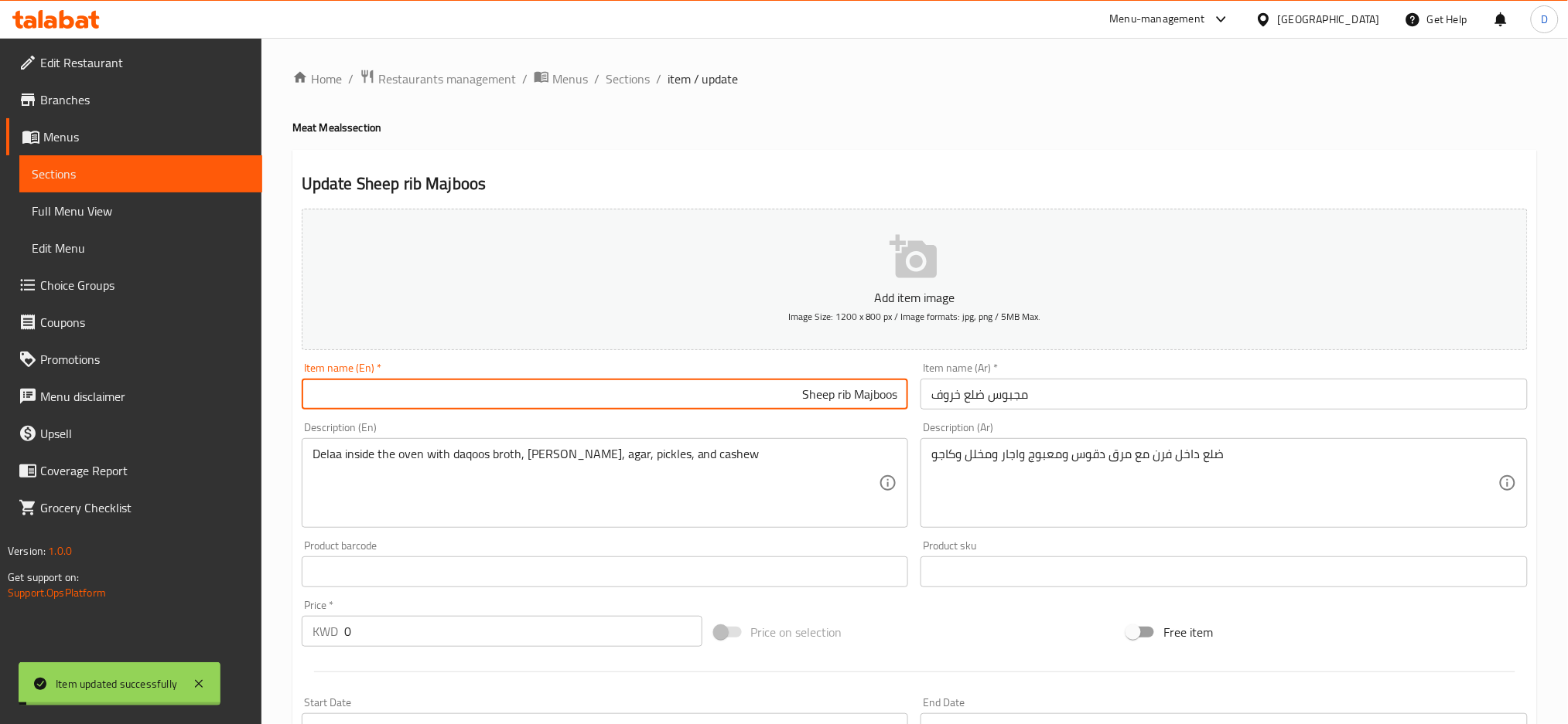
click at [623, 75] on span "Sections" at bounding box center [627, 79] width 44 height 18
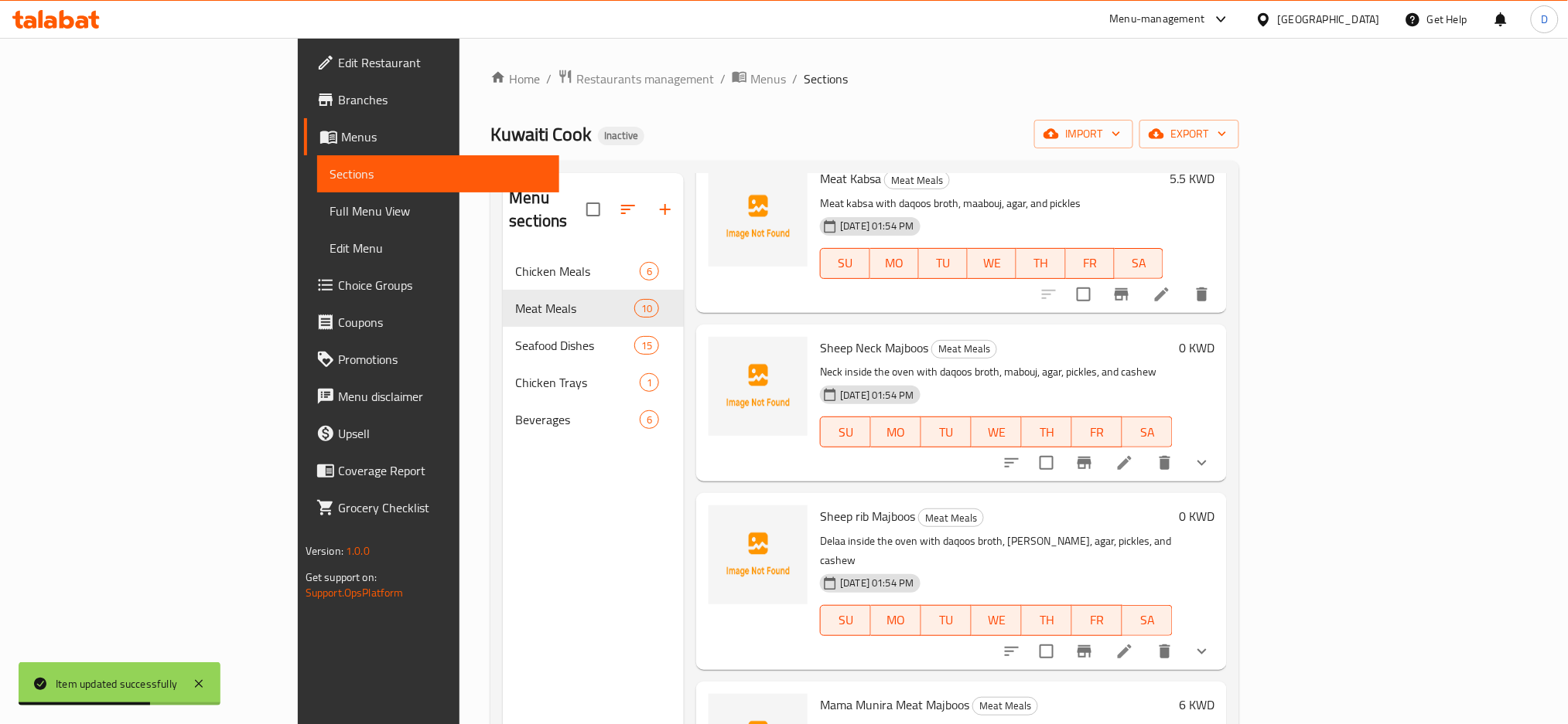
scroll to position [973, 0]
click at [1147, 639] on li at bounding box center [1124, 653] width 43 height 28
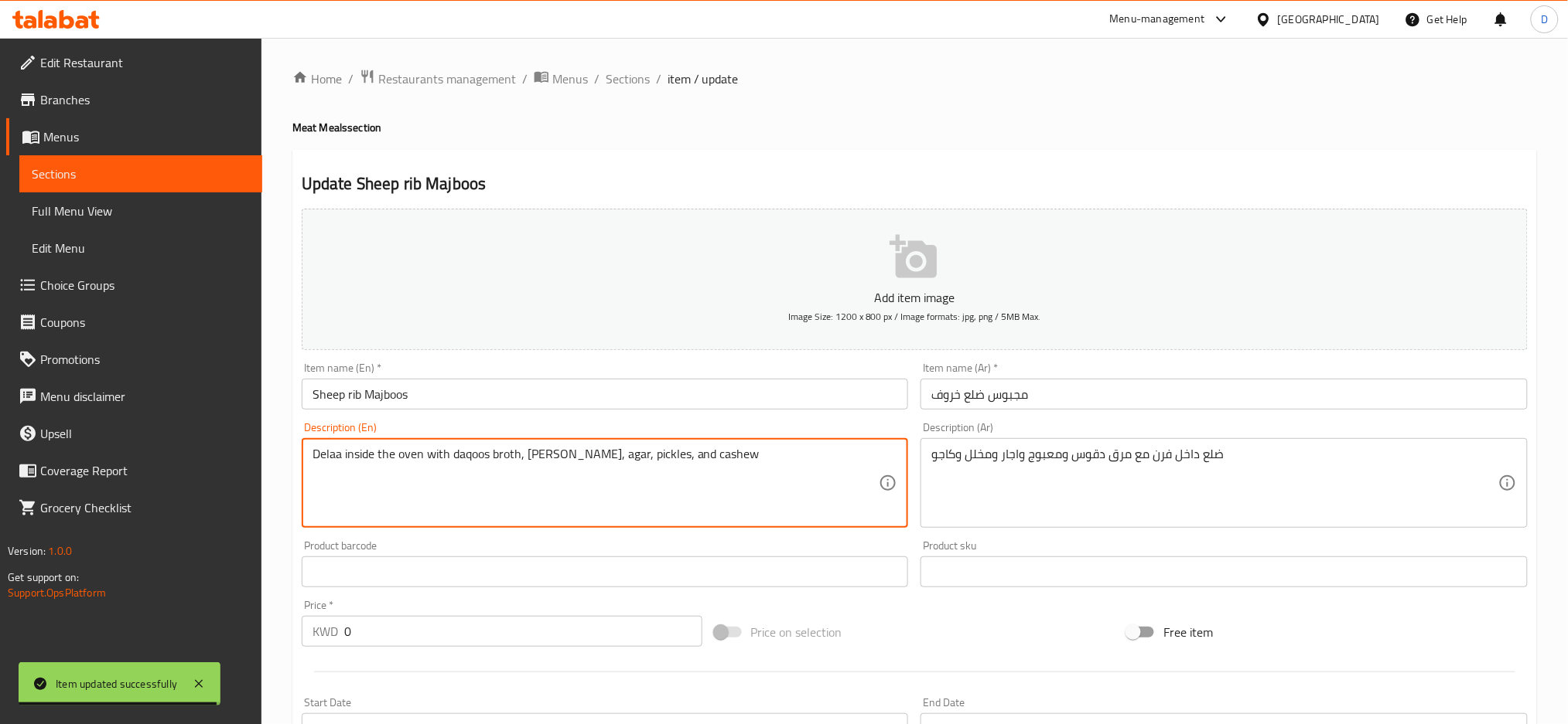
click at [320, 454] on textarea "Delaa inside the oven with daqoos broth, [PERSON_NAME], agar, pickles, and cash…" at bounding box center [596, 483] width 567 height 73
type textarea "rib inside the oven with daqoos broth, mabouj, agar, pickles, and cashew"
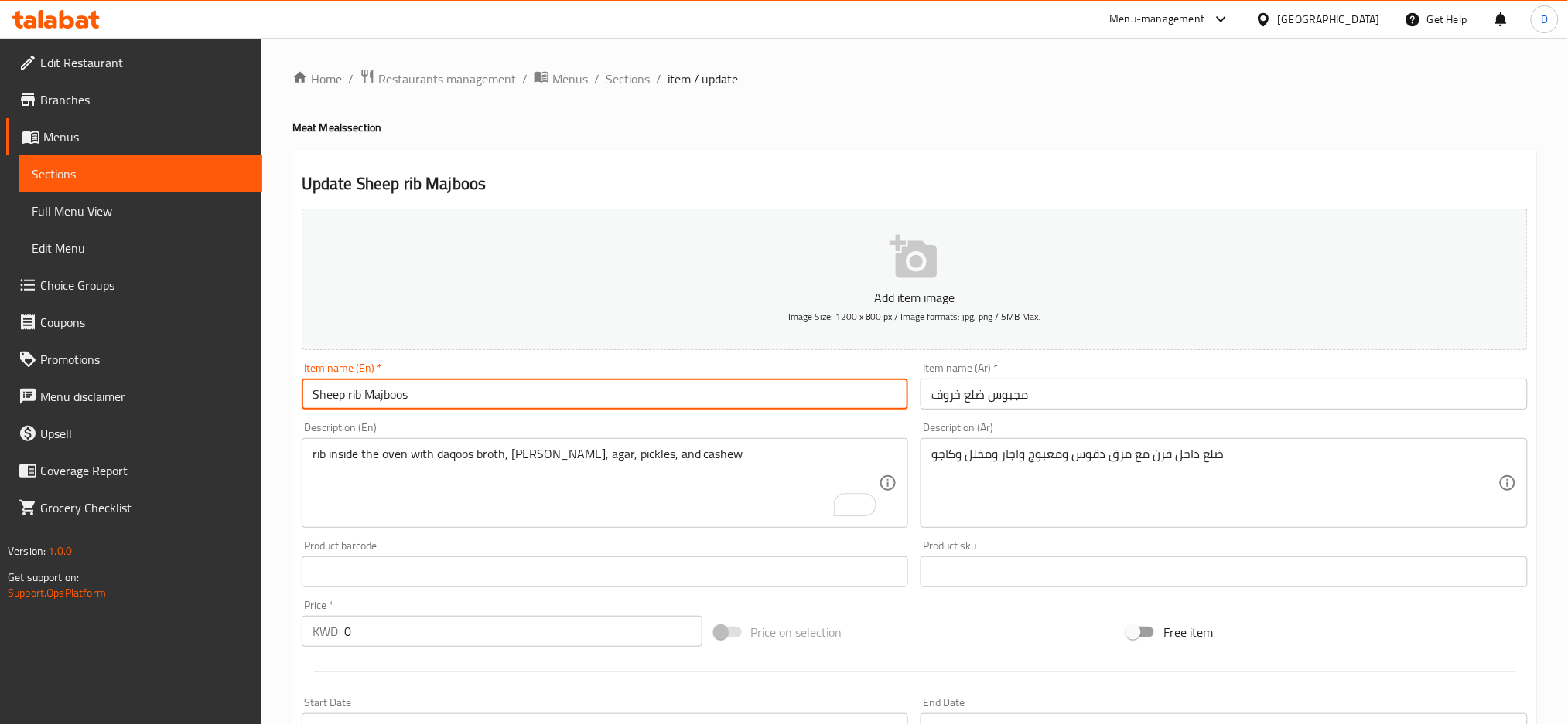
click at [458, 401] on input "Sheep rib Majboos" at bounding box center [604, 394] width 607 height 31
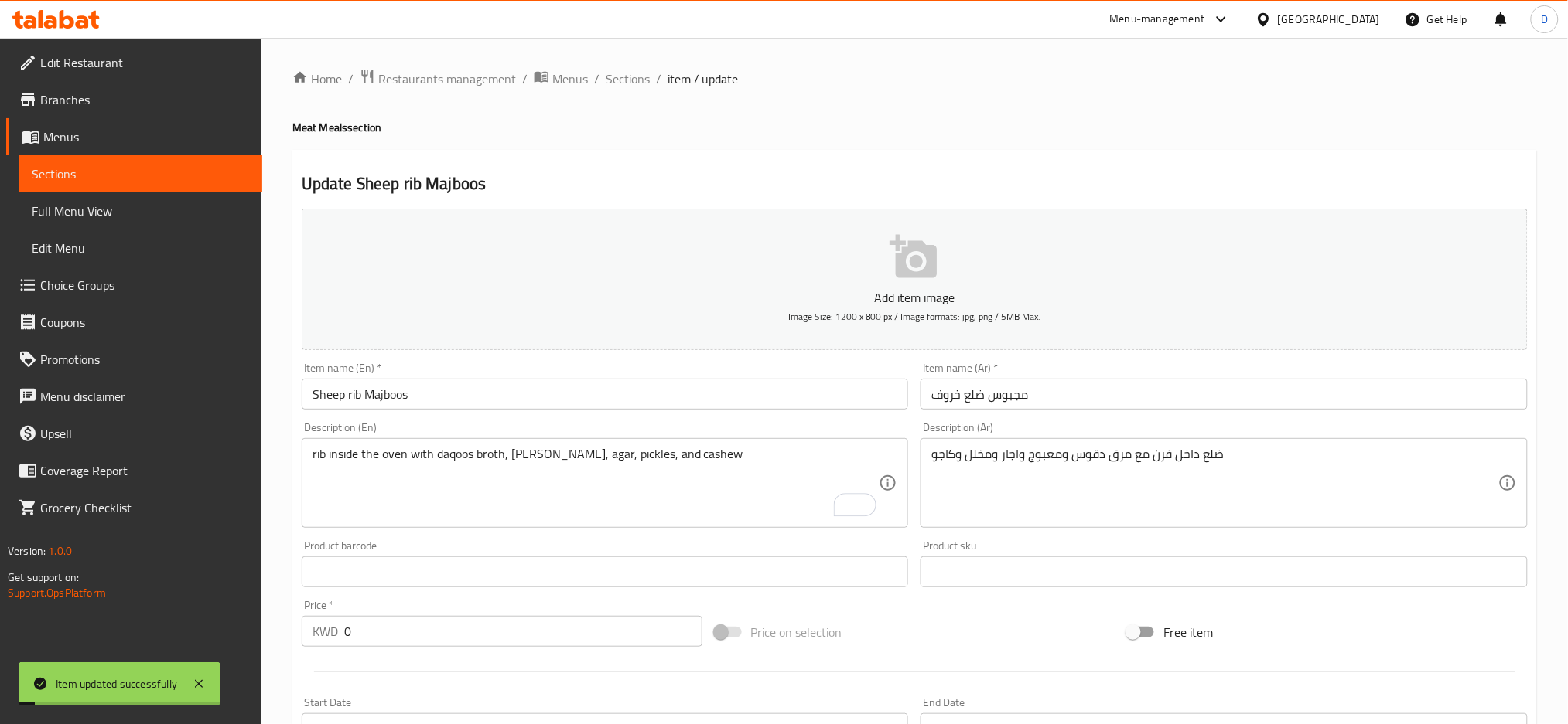
click at [634, 85] on span "Sections" at bounding box center [627, 79] width 44 height 18
